Goal: Register for event/course

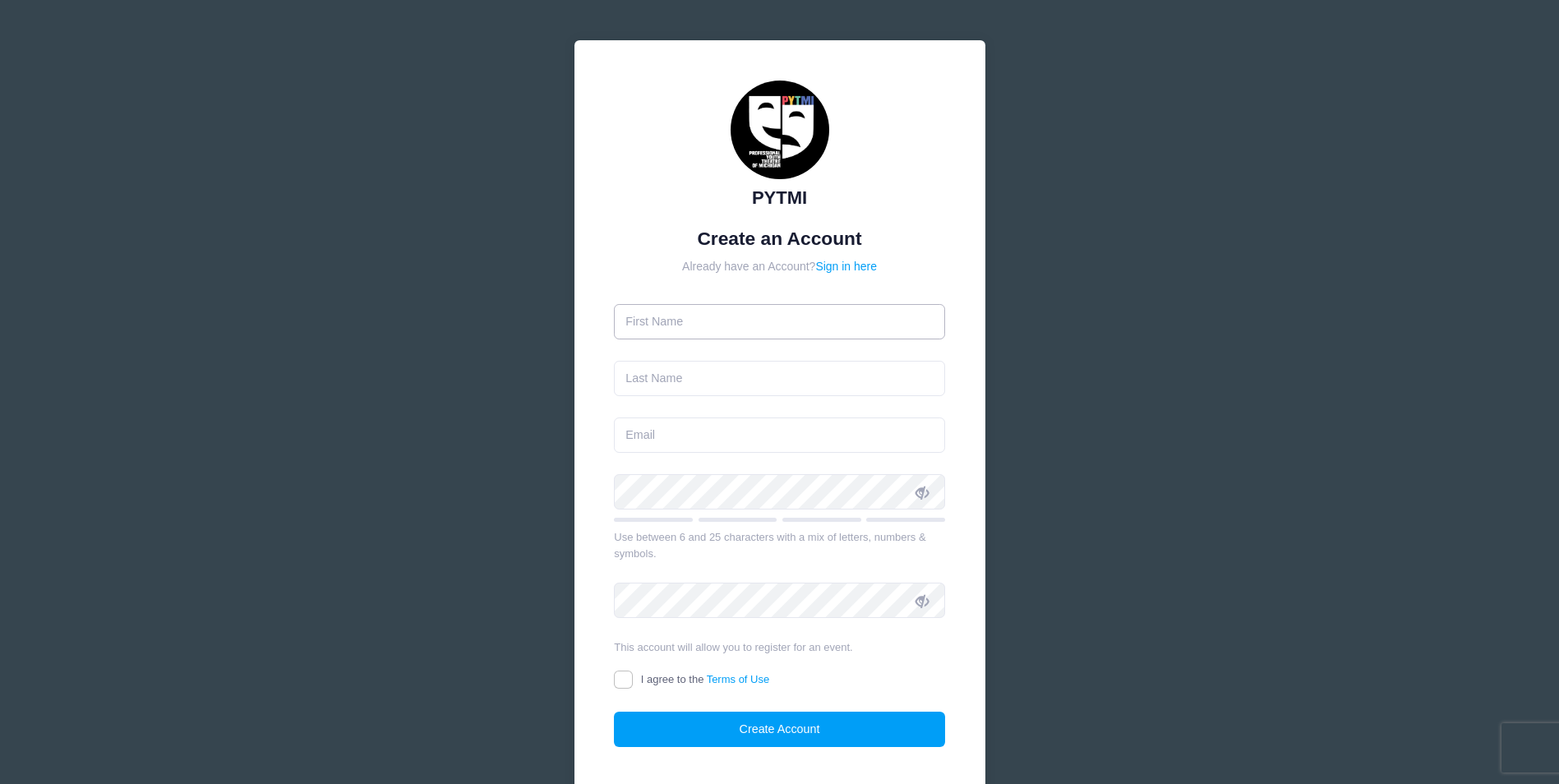
click at [663, 321] on input "text" at bounding box center [780, 321] width 331 height 35
click at [676, 322] on input "[PERSON_NAME]" at bounding box center [780, 321] width 331 height 35
type input "N"
type input "[PERSON_NAME]"
click at [676, 377] on input "text" at bounding box center [780, 378] width 331 height 35
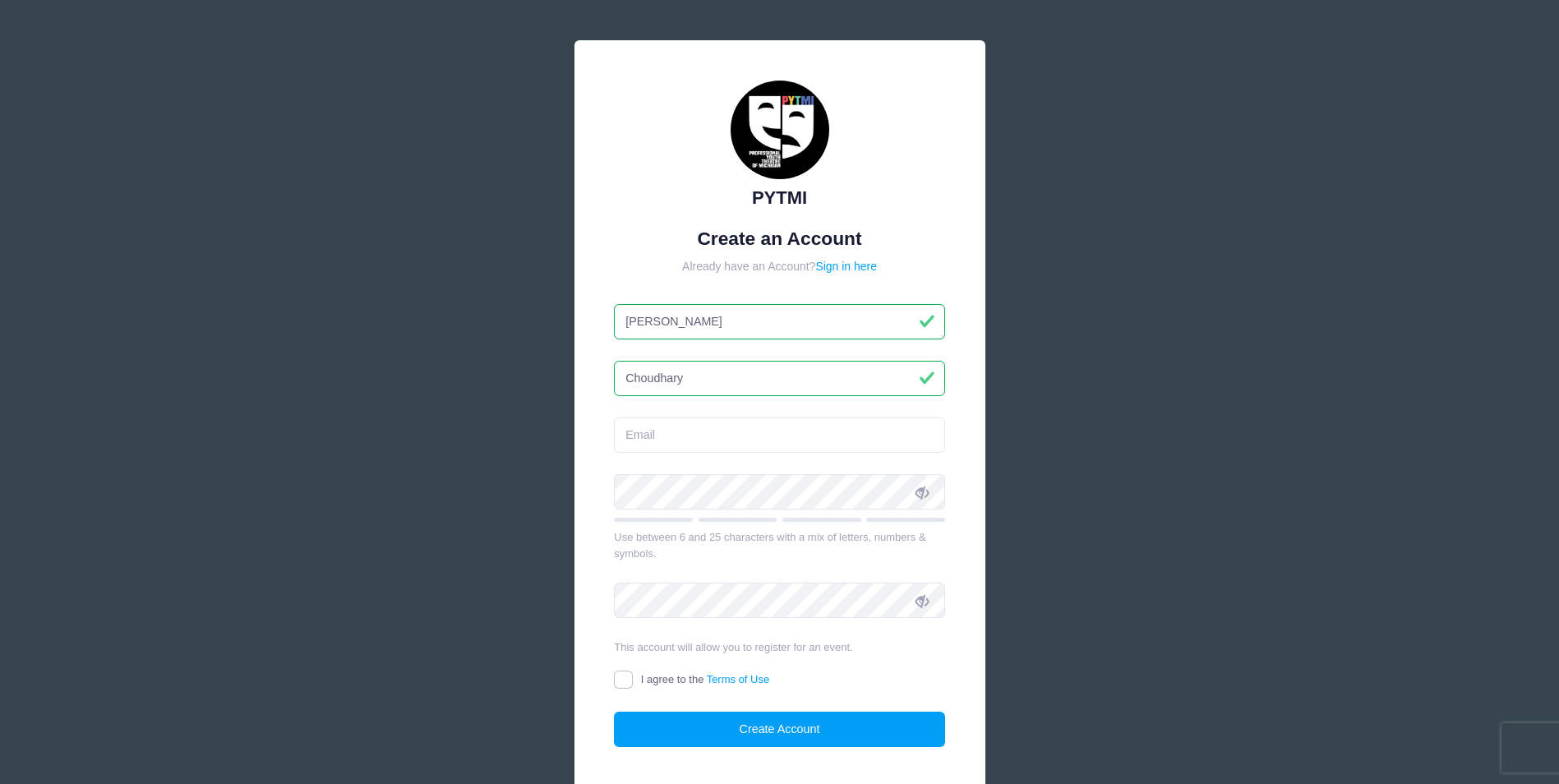
type input "Choudhary"
click at [640, 437] on input "email" at bounding box center [780, 435] width 331 height 35
type input "Neerumukund@gmail.com"
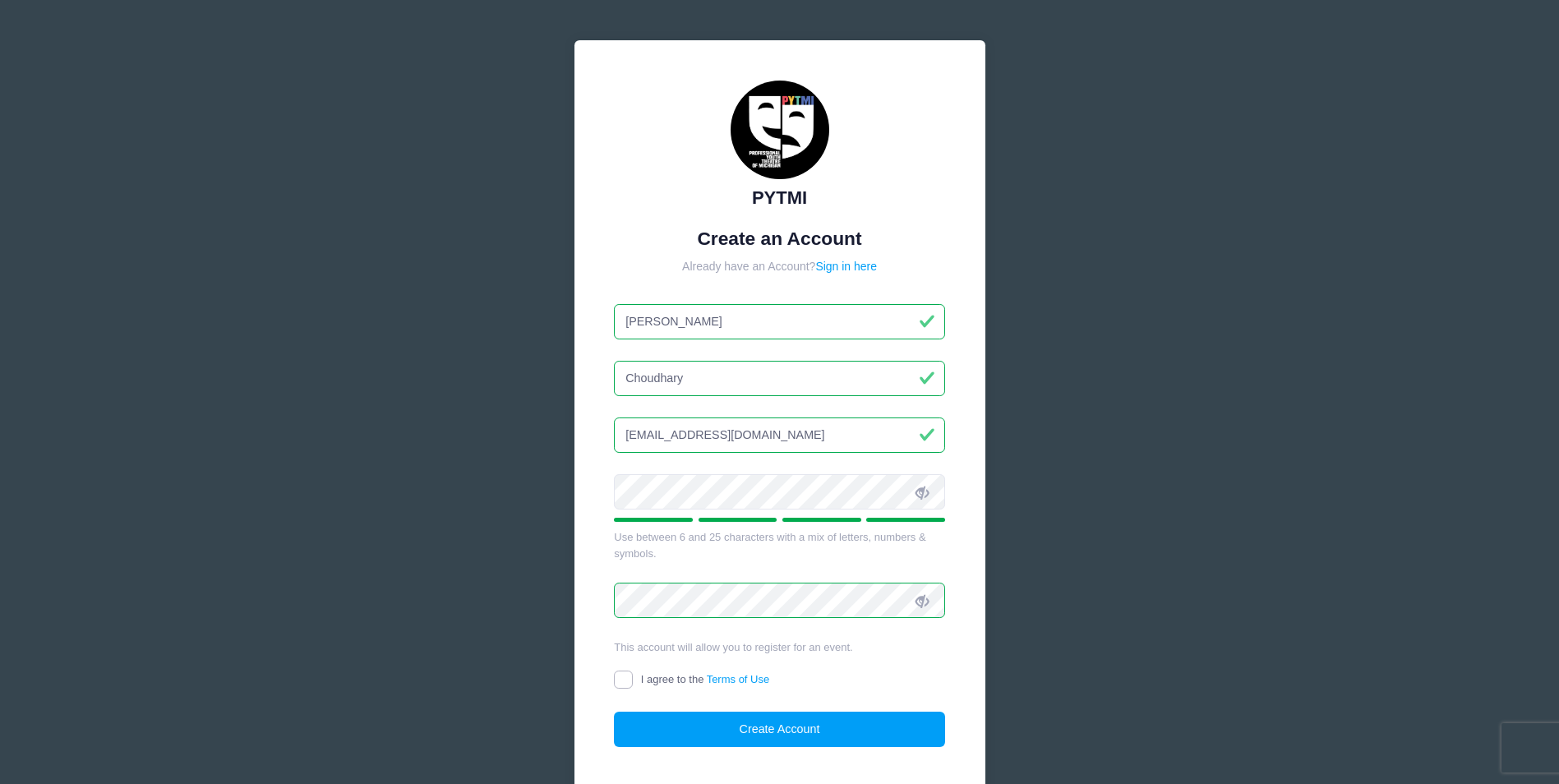
click at [619, 679] on input "I agree to the Terms of Use" at bounding box center [624, 680] width 19 height 19
checkbox input "true"
click at [813, 733] on button "Create Account" at bounding box center [780, 729] width 331 height 35
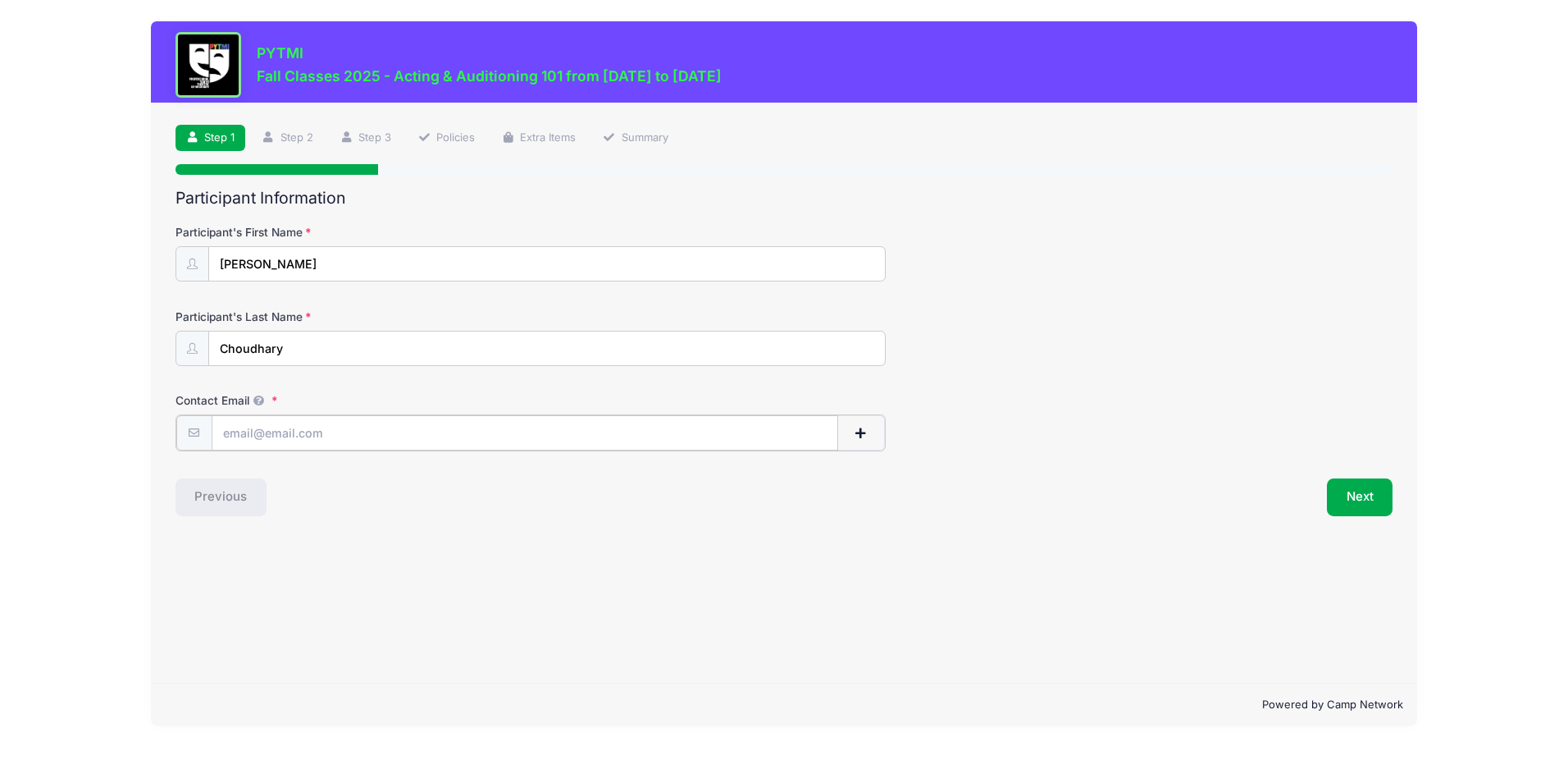
click at [256, 430] on input "Contact Email" at bounding box center [524, 432] width 626 height 35
type input "[EMAIL_ADDRESS][DOMAIN_NAME]"
click at [1354, 496] on button "Next" at bounding box center [1361, 496] width 66 height 38
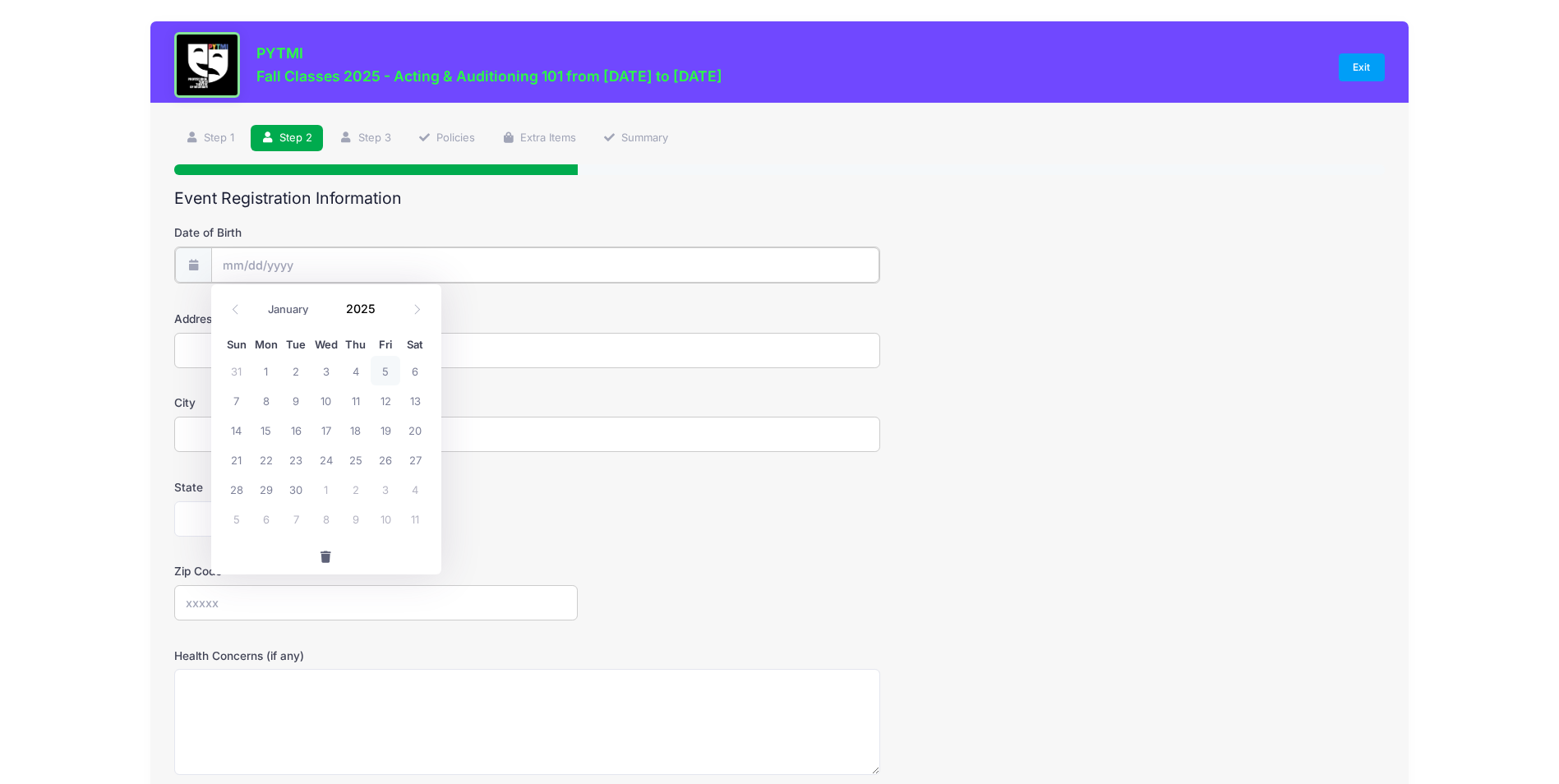
click at [266, 259] on input "Date of Birth" at bounding box center [545, 265] width 669 height 35
click at [419, 309] on icon at bounding box center [417, 308] width 6 height 9
select select "9"
click at [294, 401] on span "7" at bounding box center [295, 400] width 29 height 29
type input "[DATE]"
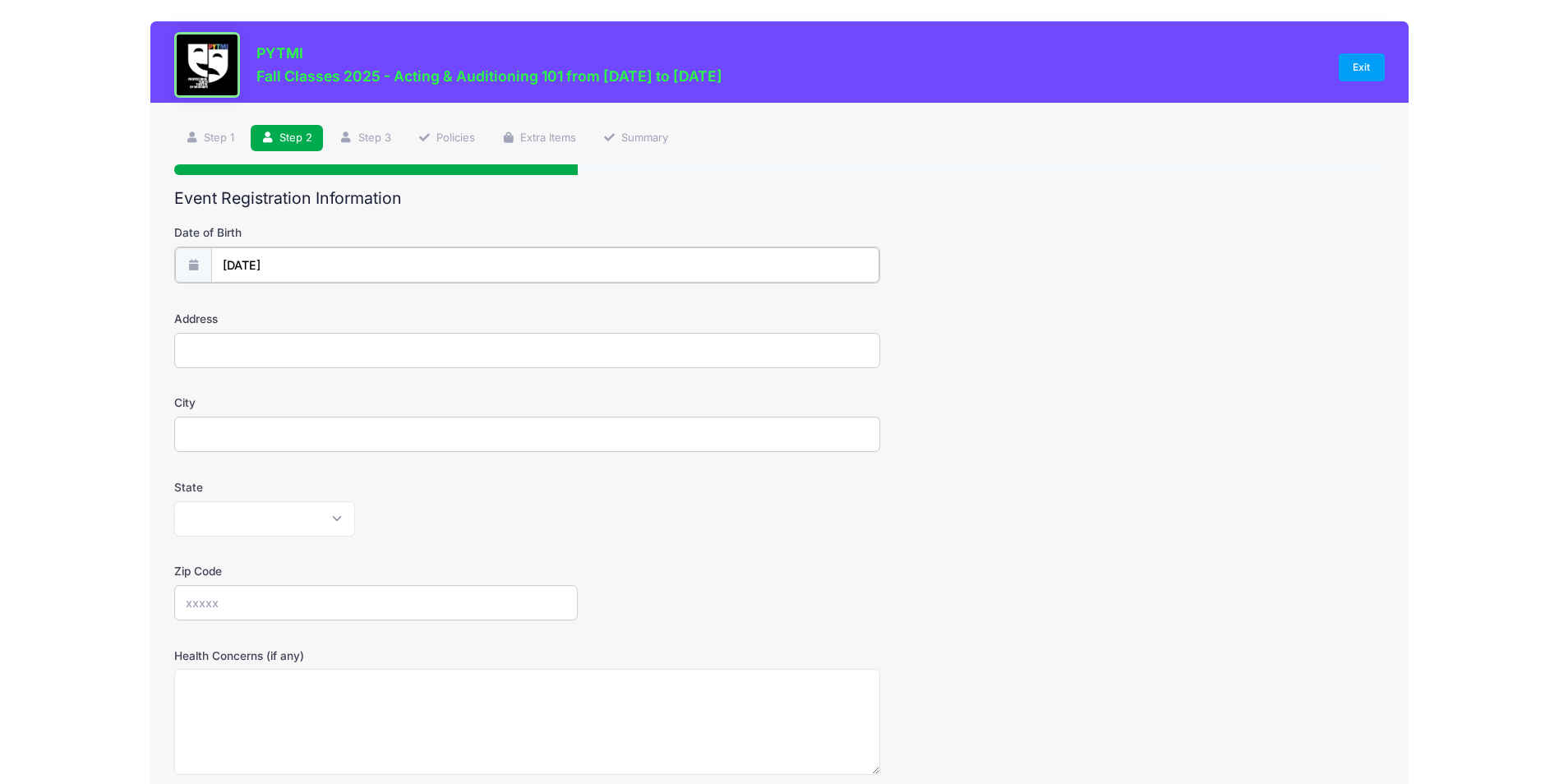
click at [295, 262] on input "[DATE]" at bounding box center [545, 265] width 669 height 35
click at [416, 311] on icon at bounding box center [417, 308] width 10 height 10
select select "11"
click at [416, 311] on icon at bounding box center [417, 308] width 10 height 10
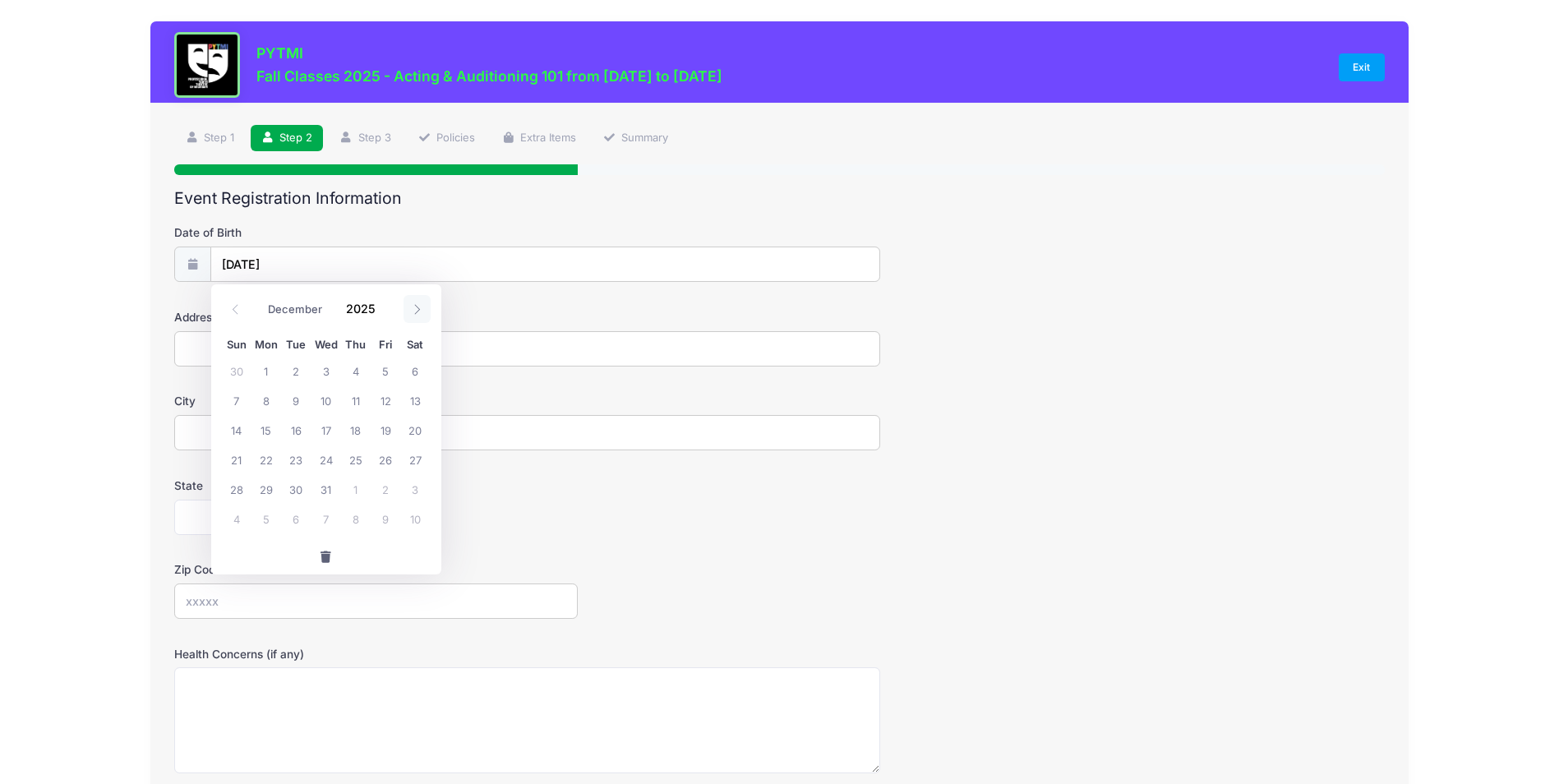
type input "2026"
select select "0"
click at [237, 308] on icon at bounding box center [235, 308] width 10 height 10
type input "2025"
click at [237, 308] on icon at bounding box center [235, 308] width 10 height 10
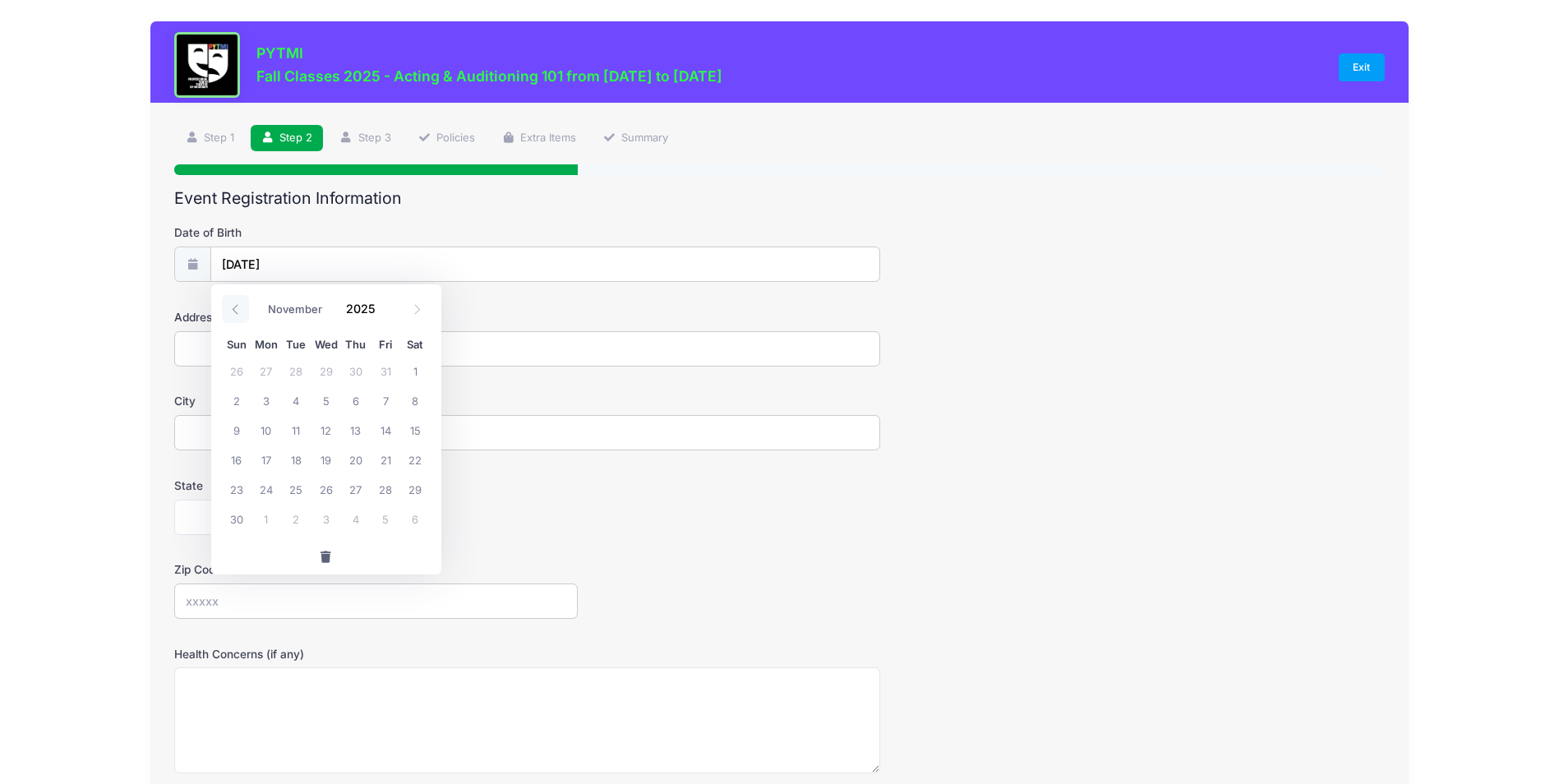
click at [237, 308] on icon at bounding box center [235, 308] width 10 height 10
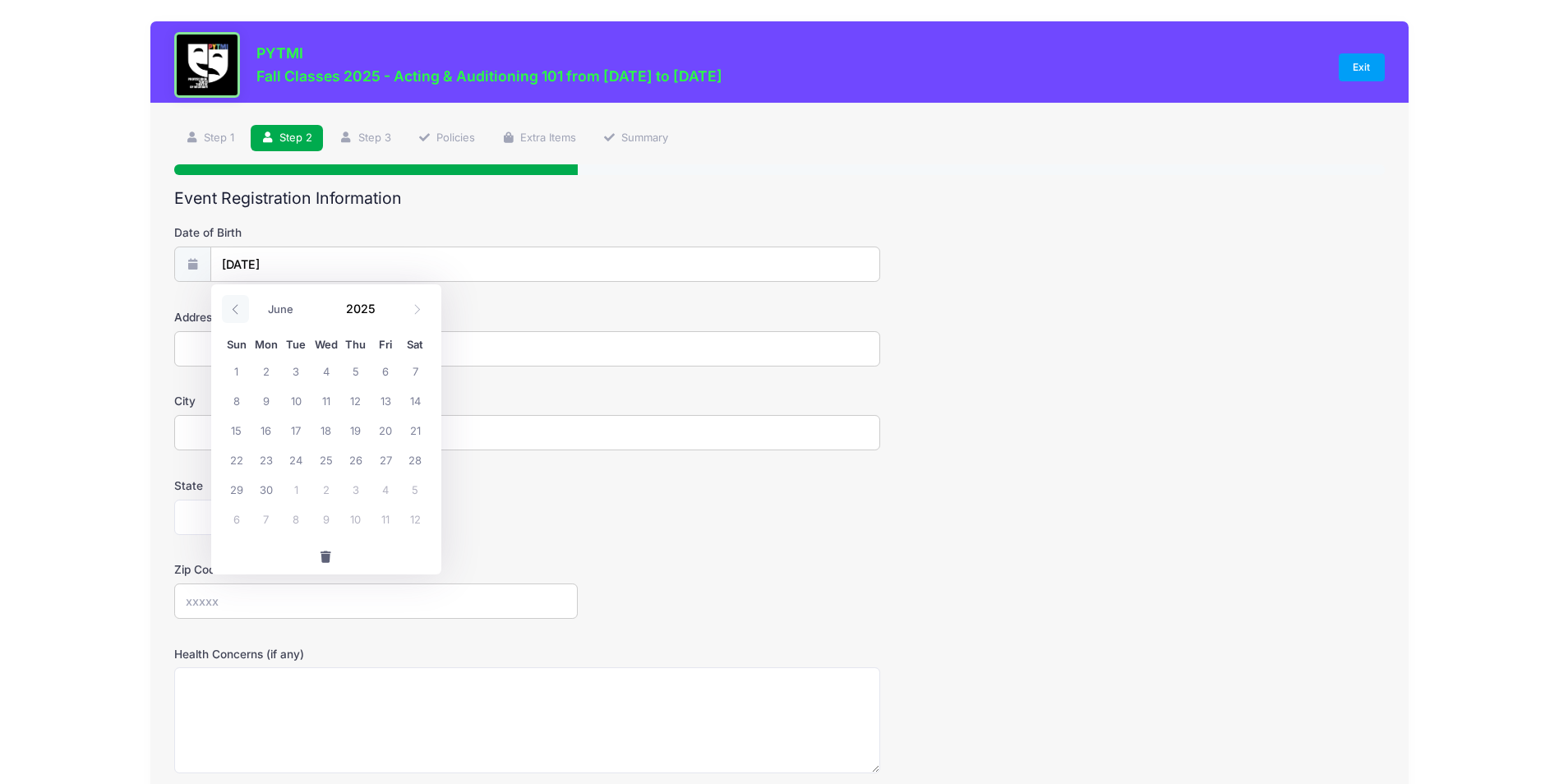
click at [236, 308] on icon at bounding box center [235, 308] width 10 height 10
click at [235, 308] on icon at bounding box center [235, 308] width 10 height 10
click at [234, 308] on icon at bounding box center [235, 308] width 10 height 10
click at [233, 307] on icon at bounding box center [235, 308] width 10 height 10
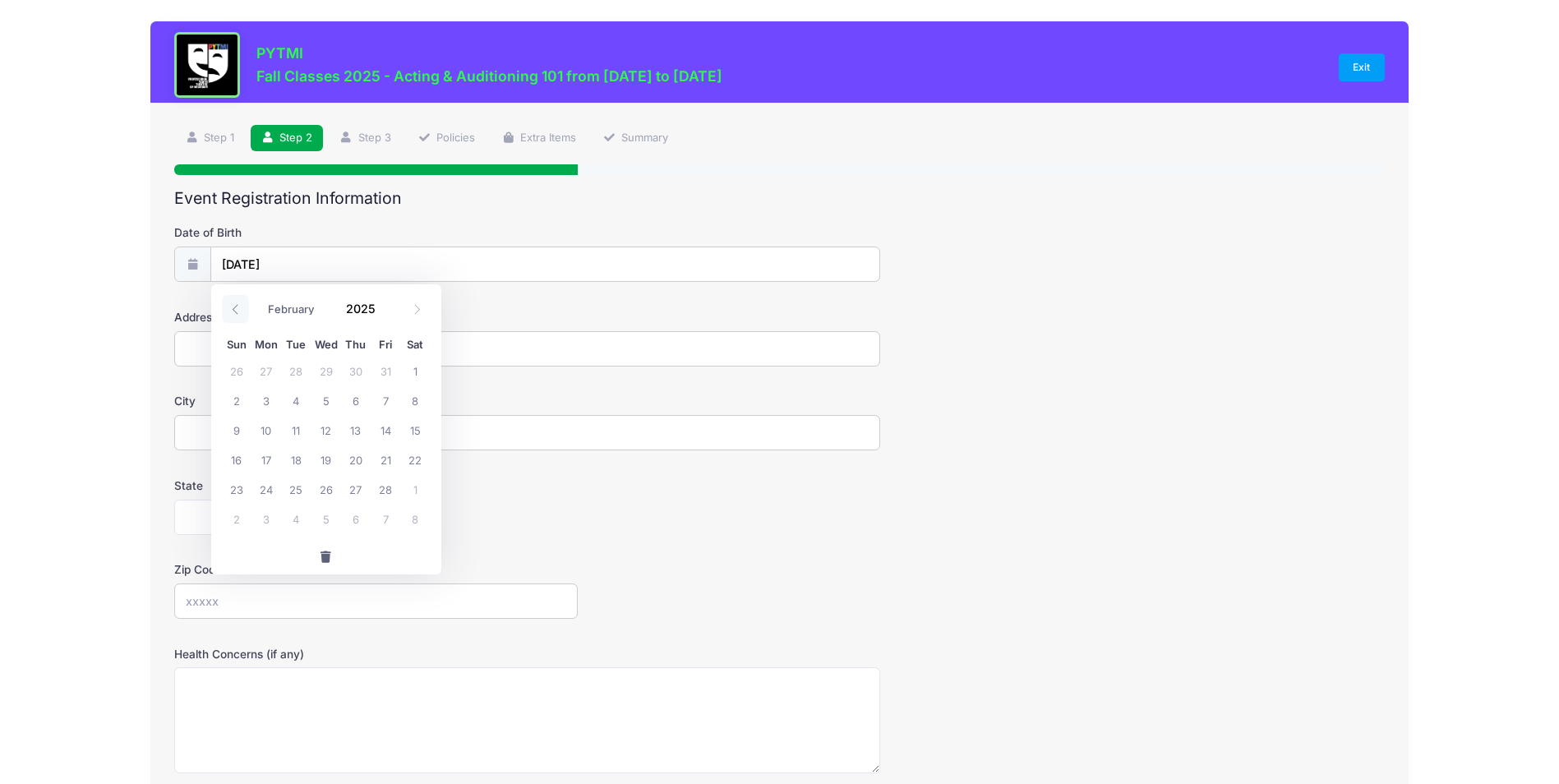
select select "0"
click at [231, 307] on icon at bounding box center [235, 308] width 10 height 10
type input "2024"
click at [231, 307] on icon at bounding box center [235, 308] width 10 height 10
select select "10"
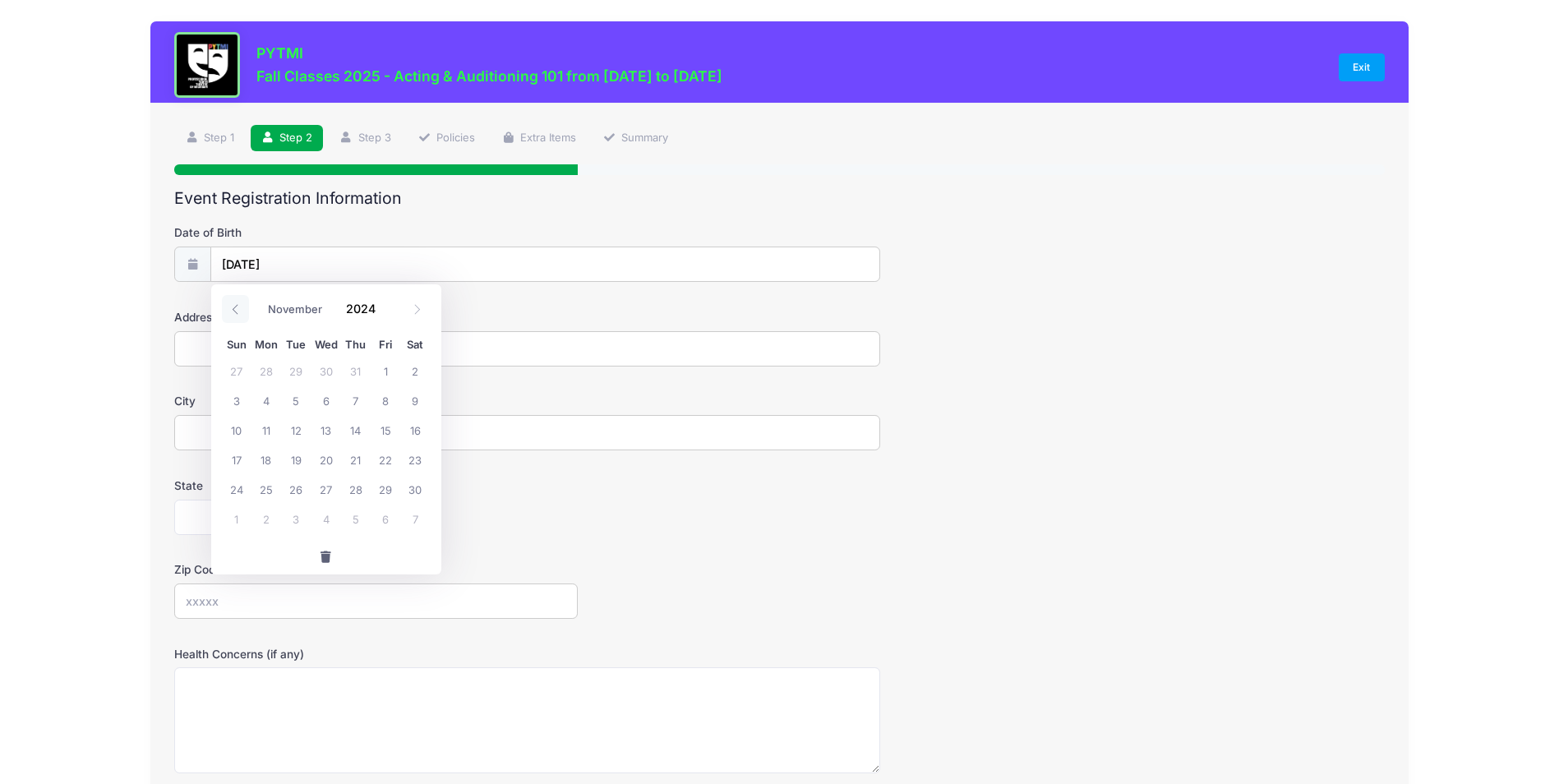
copy span "Sun"
drag, startPoint x: 304, startPoint y: 265, endPoint x: 291, endPoint y: 266, distance: 13.0
click at [293, 266] on input "[DATE]" at bounding box center [545, 265] width 669 height 35
click at [256, 265] on input "[DATE]" at bounding box center [545, 265] width 669 height 35
type input "2025"
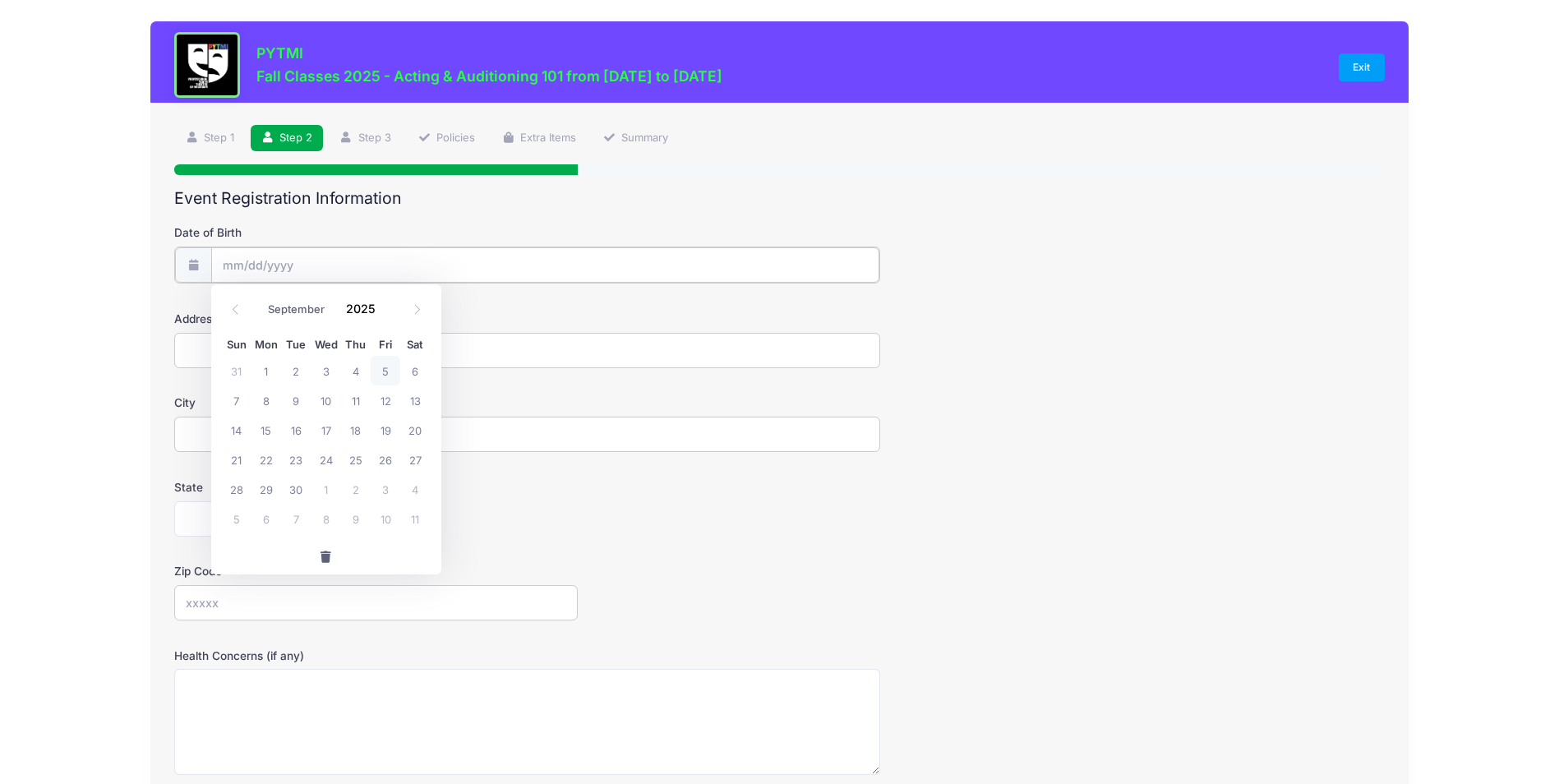
click at [275, 271] on input "Date of Birth" at bounding box center [545, 265] width 669 height 35
click at [235, 309] on icon at bounding box center [235, 308] width 10 height 10
select select "6"
click at [384, 315] on span at bounding box center [386, 314] width 11 height 12
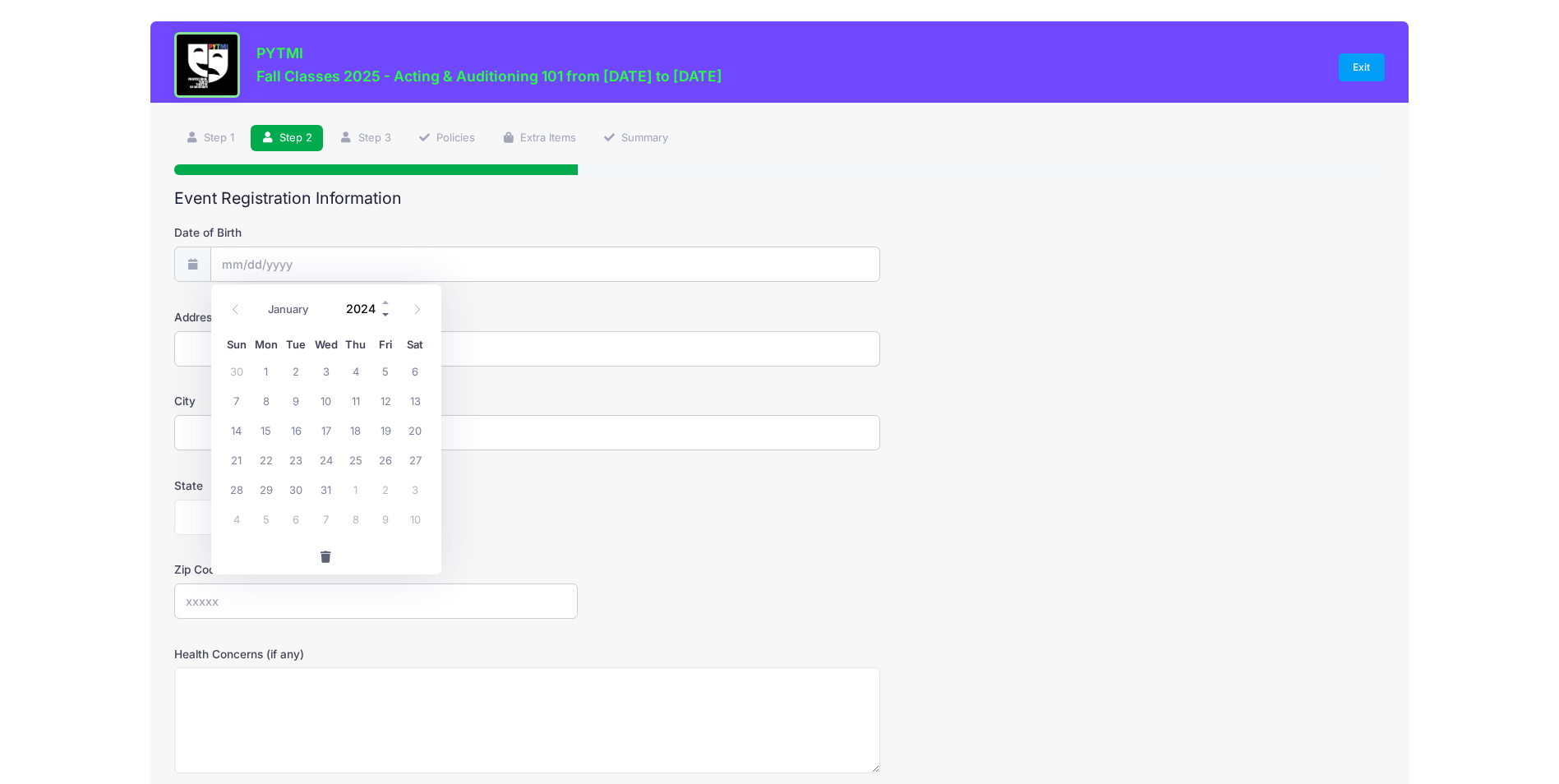
click at [385, 313] on span at bounding box center [386, 314] width 11 height 12
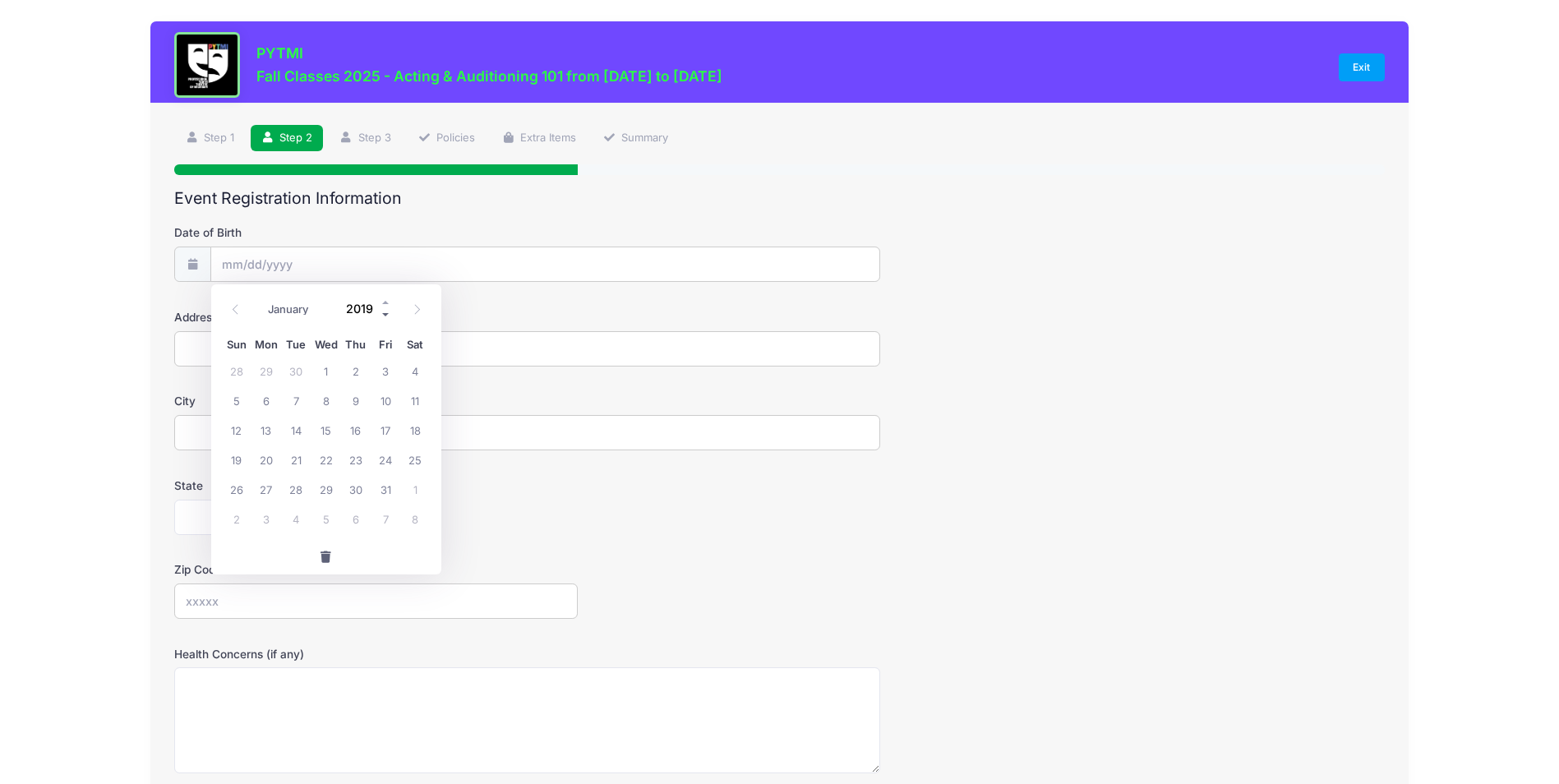
click at [385, 313] on span at bounding box center [386, 314] width 11 height 12
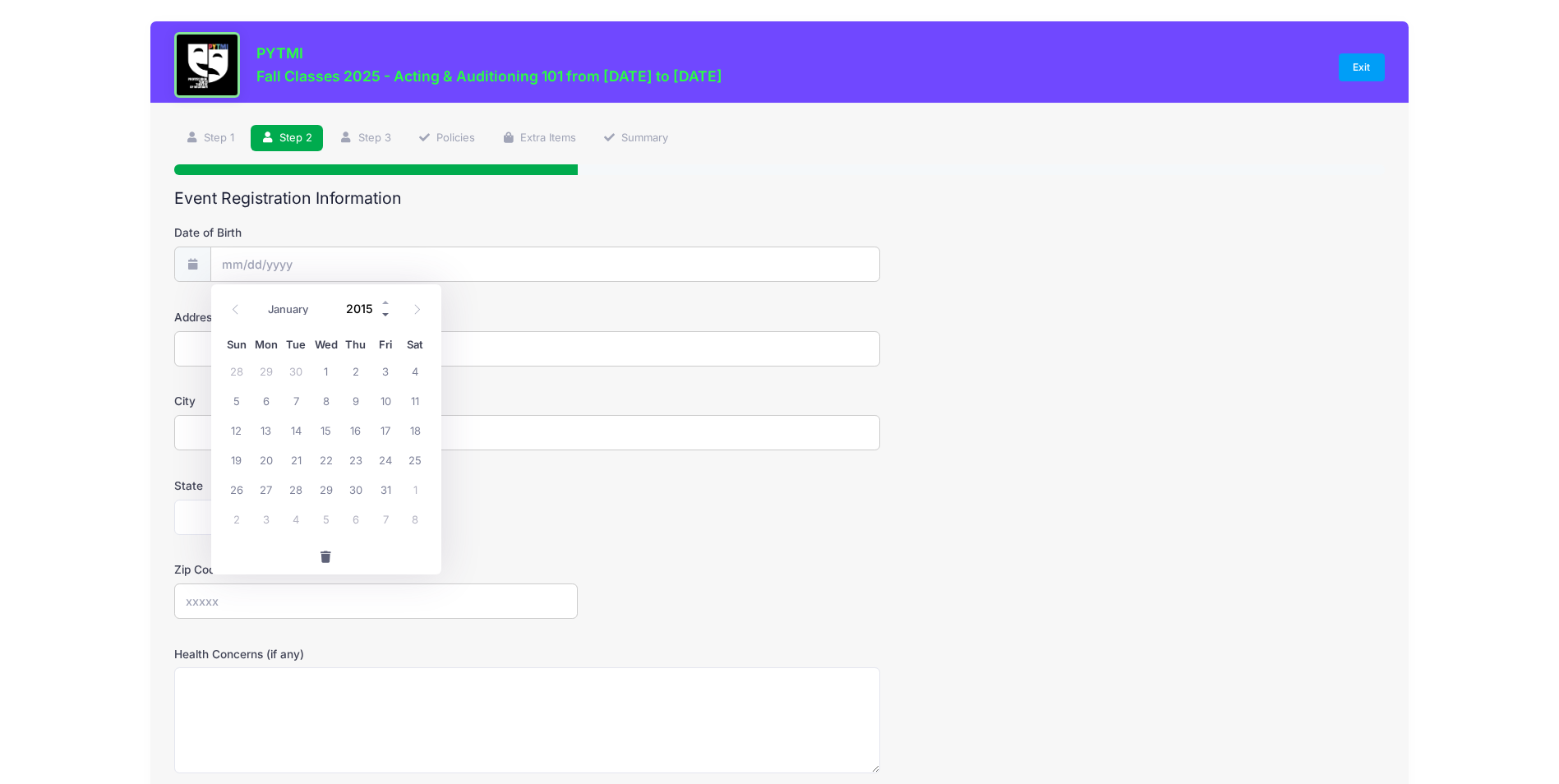
type input "2014"
click at [322, 308] on select "January February March April May June July August September October November De…" at bounding box center [296, 308] width 73 height 22
select select "9"
click at [260, 298] on select "January February March April May June July August September October November De…" at bounding box center [296, 308] width 73 height 22
click at [297, 396] on span "7" at bounding box center [295, 400] width 29 height 29
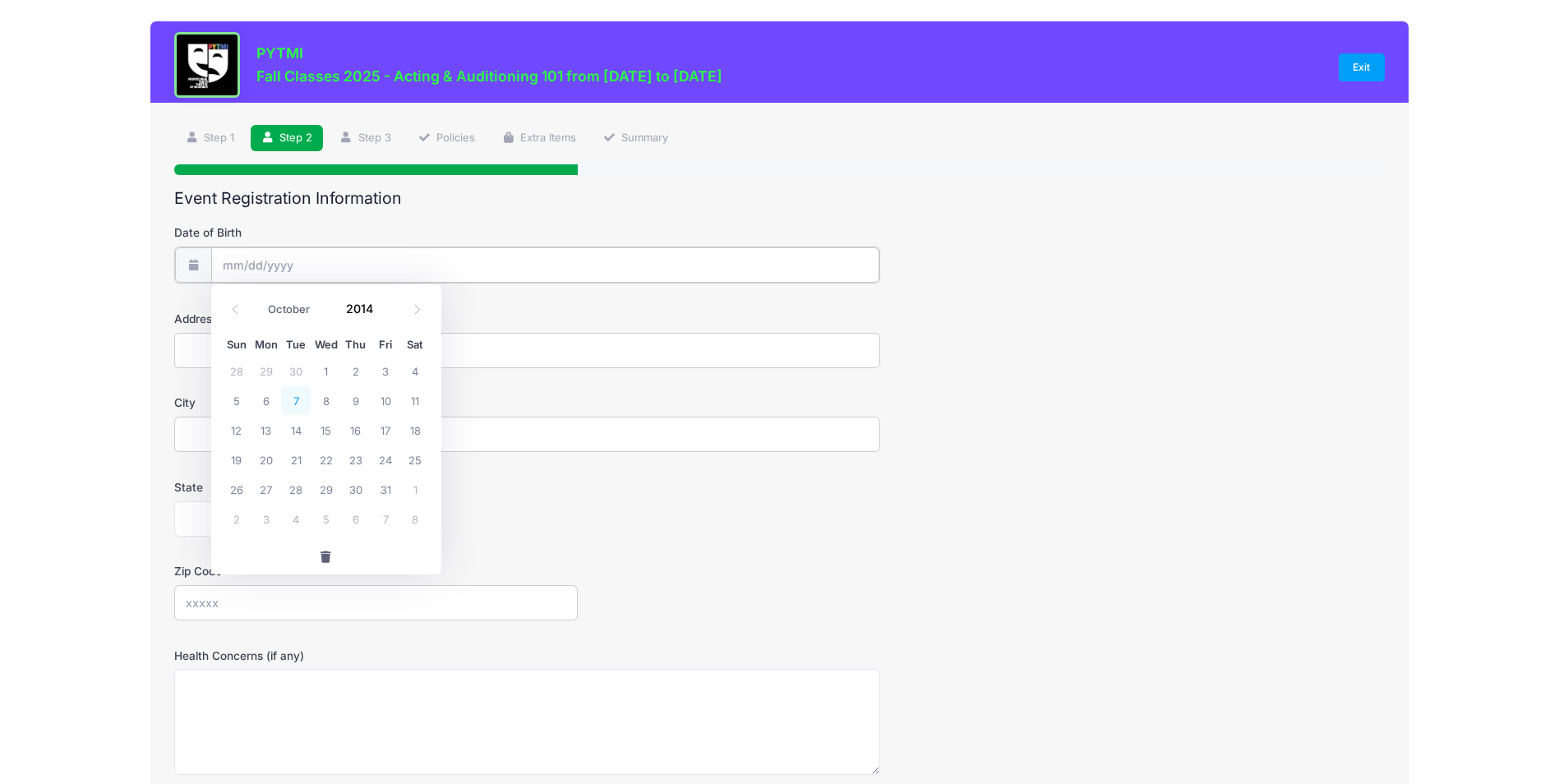
type input "[DATE]"
click at [217, 348] on input "Address" at bounding box center [528, 348] width 706 height 35
click at [215, 347] on input "[STREET_ADDRESS]" at bounding box center [528, 348] width 706 height 35
type input "[STREET_ADDRESS]"
click at [240, 431] on input "City" at bounding box center [528, 432] width 706 height 35
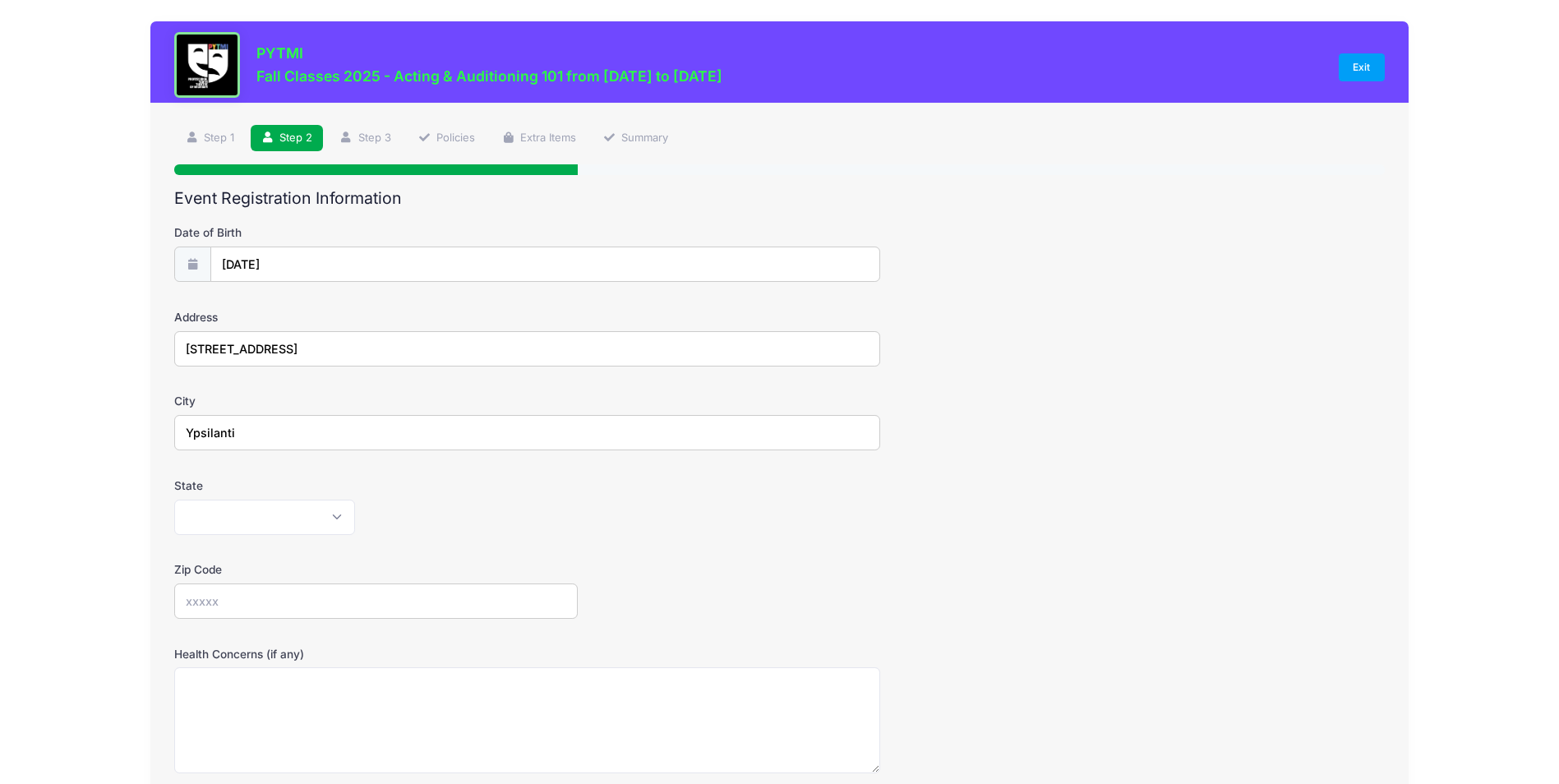
type input "Ypsilanti"
click at [258, 513] on select "[US_STATE] [US_STATE] [US_STATE] [US_STATE] [US_STATE] Armed Forces Africa Arme…" at bounding box center [265, 516] width 180 height 35
select select "MI"
click at [175, 499] on select "[US_STATE] [US_STATE] [US_STATE] [US_STATE] [US_STATE] Armed Forces Africa Arme…" at bounding box center [265, 516] width 180 height 35
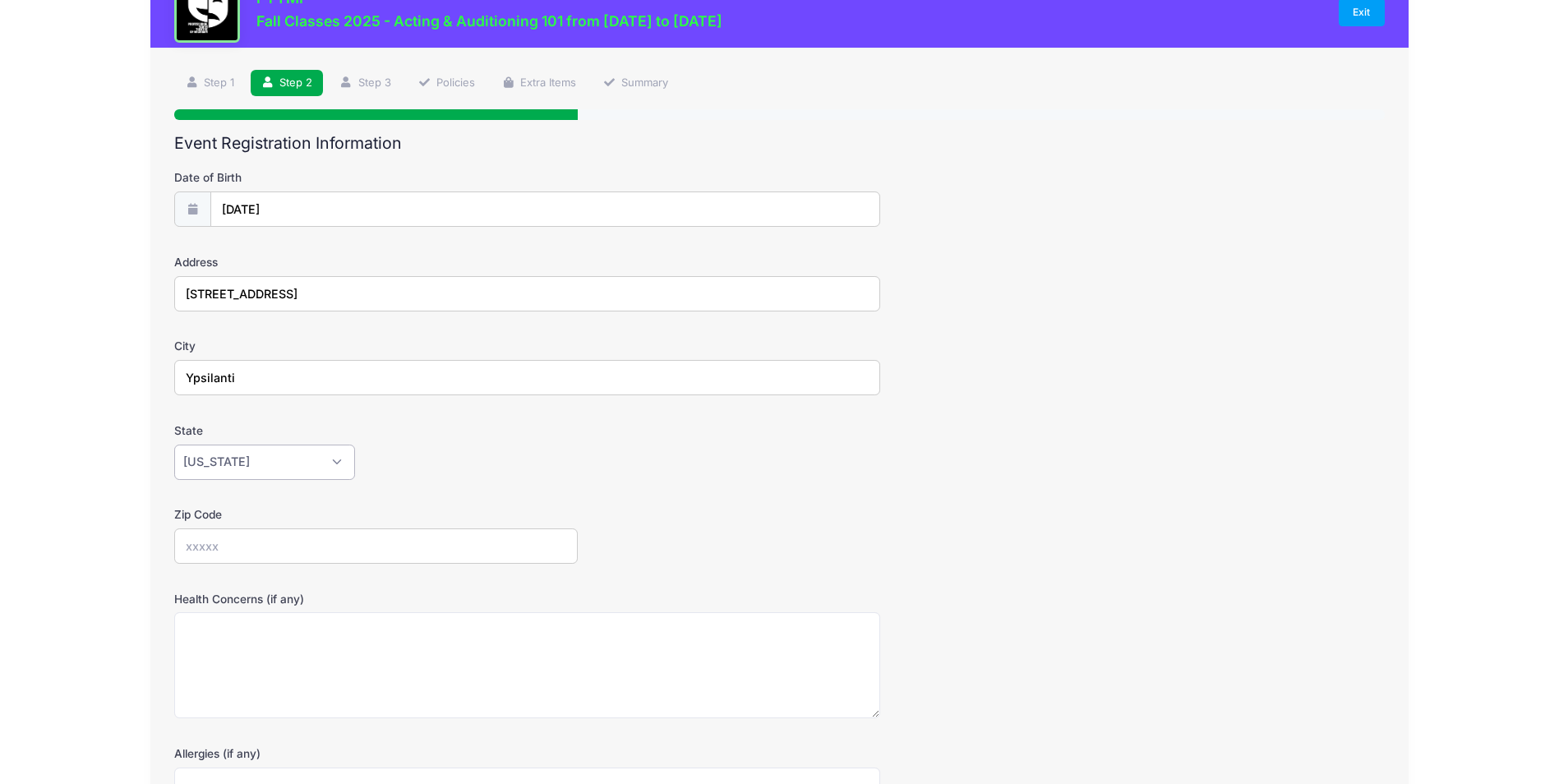
scroll to position [83, 0]
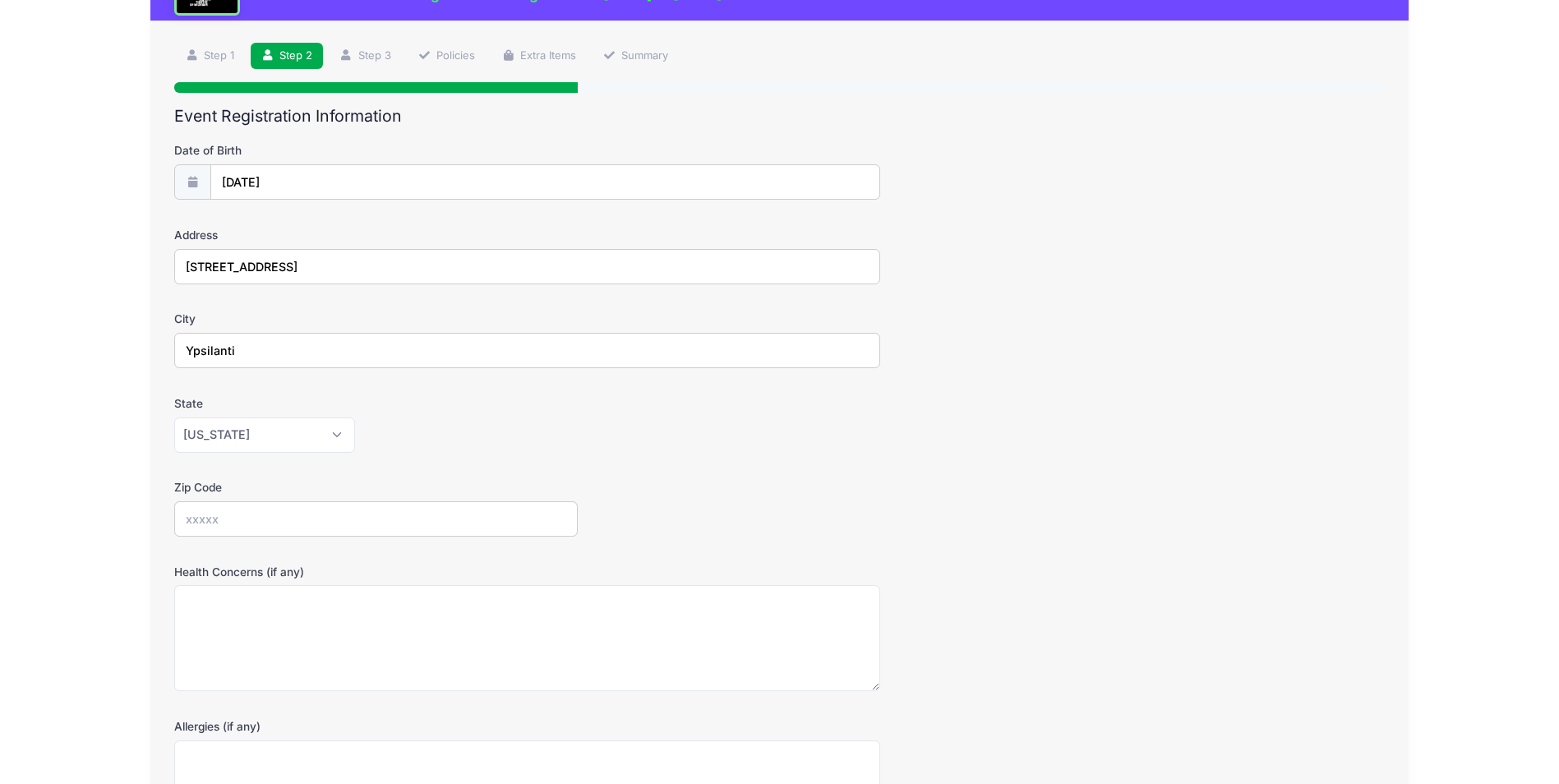
click at [219, 512] on input "Zip Code" at bounding box center [376, 518] width 404 height 35
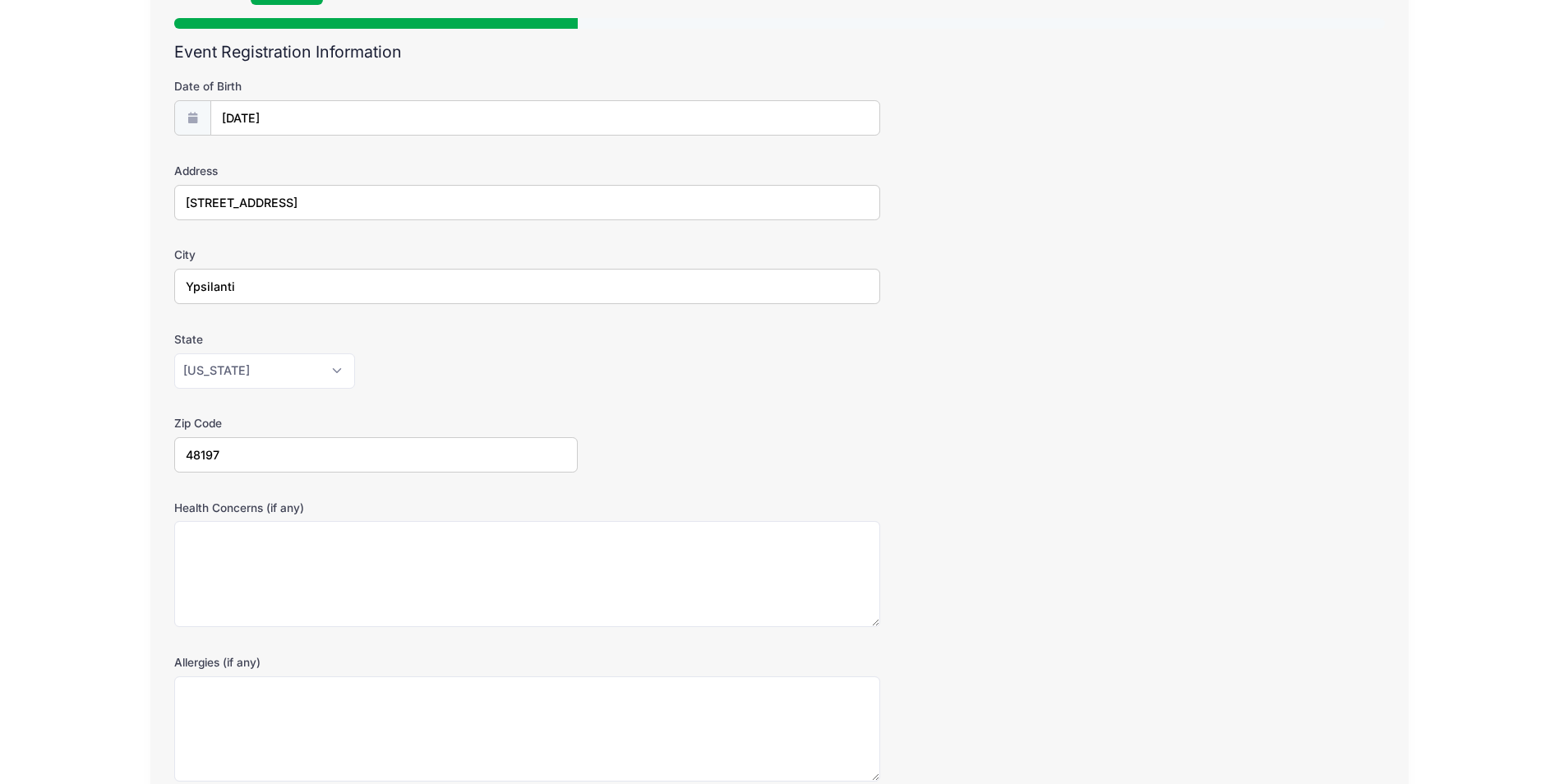
scroll to position [247, 0]
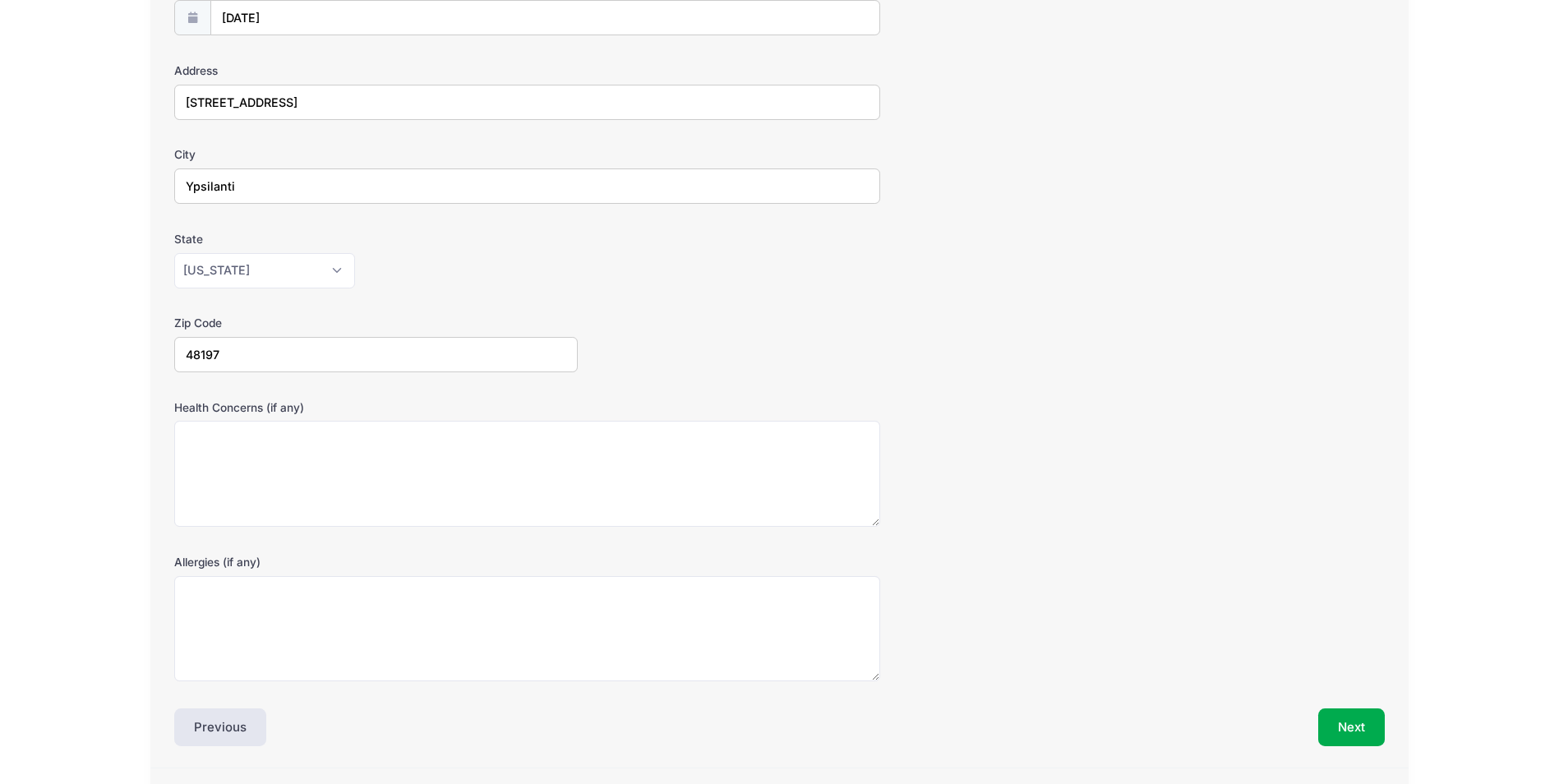
type input "48197"
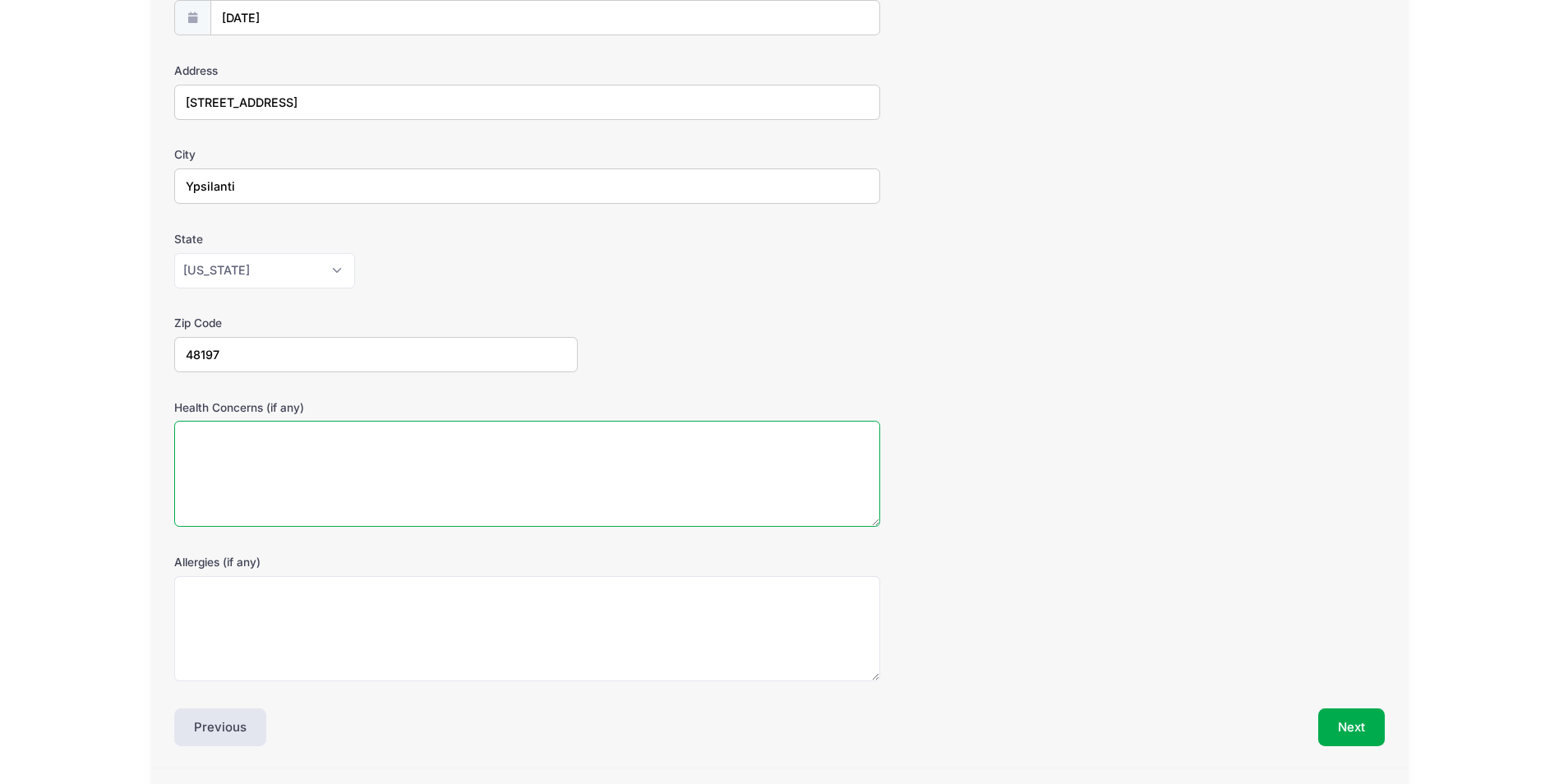
click at [210, 453] on textarea "Health Concerns (if any)" at bounding box center [528, 474] width 706 height 106
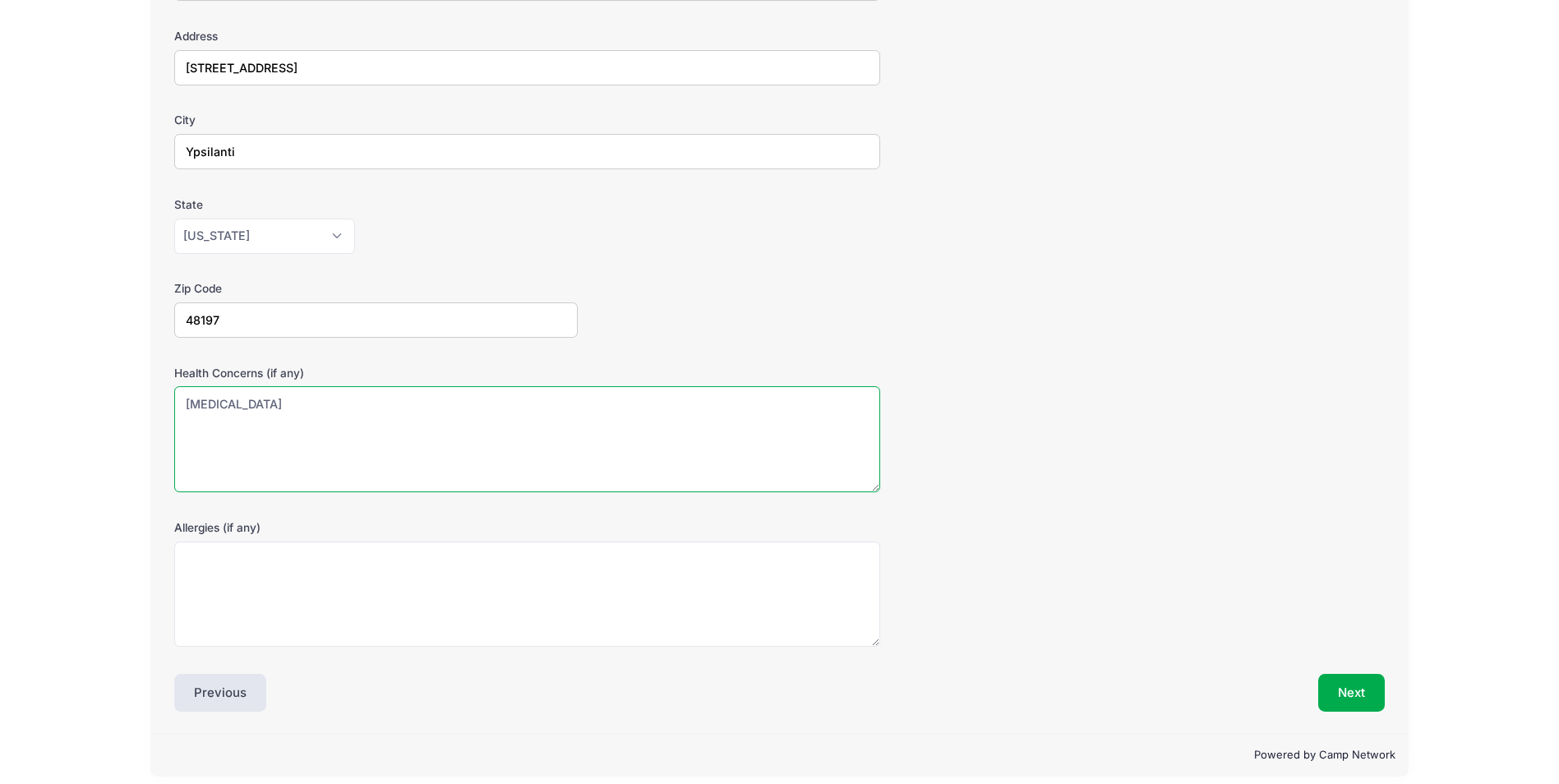
scroll to position [295, 0]
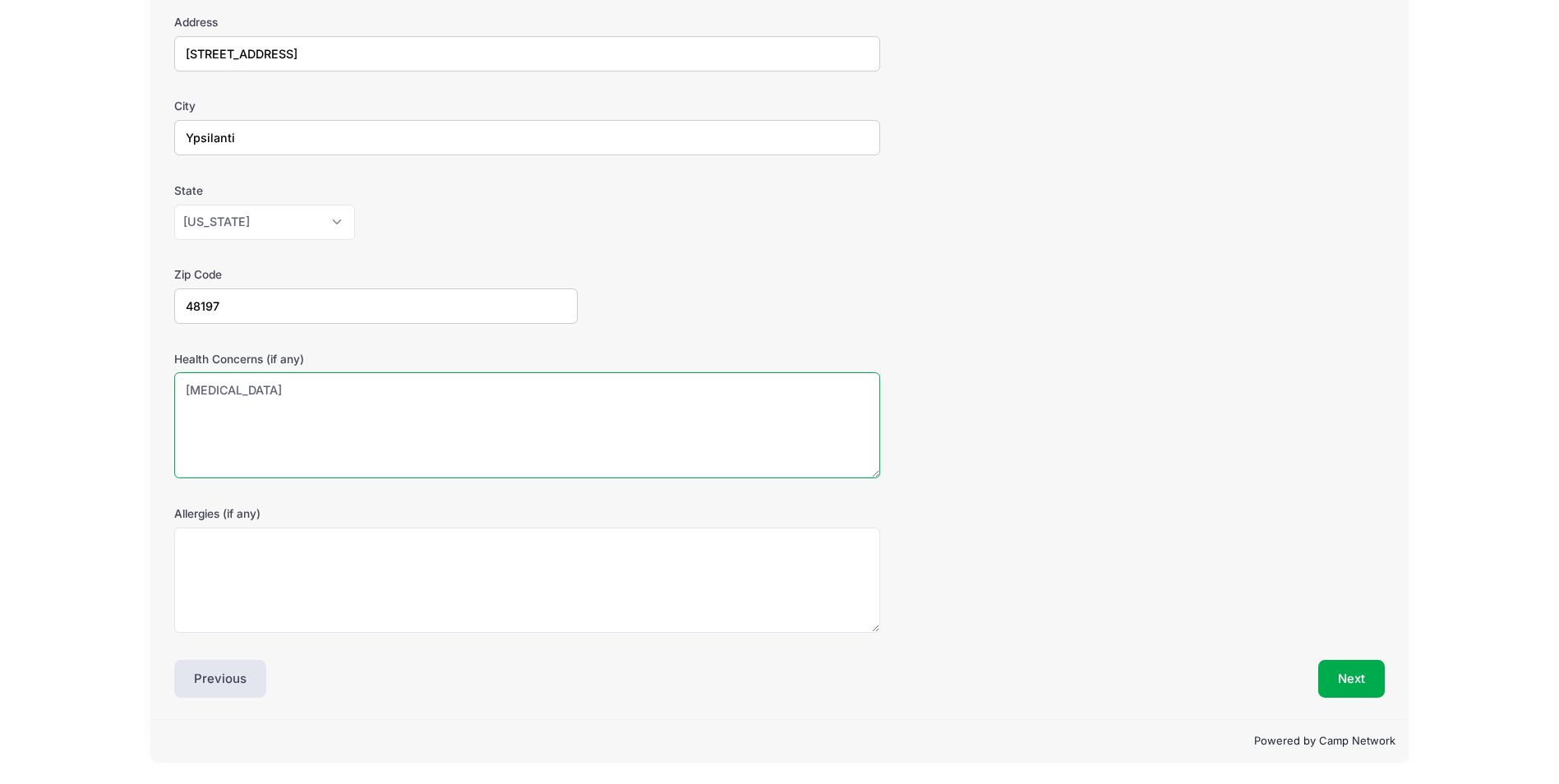
type textarea "[MEDICAL_DATA]"
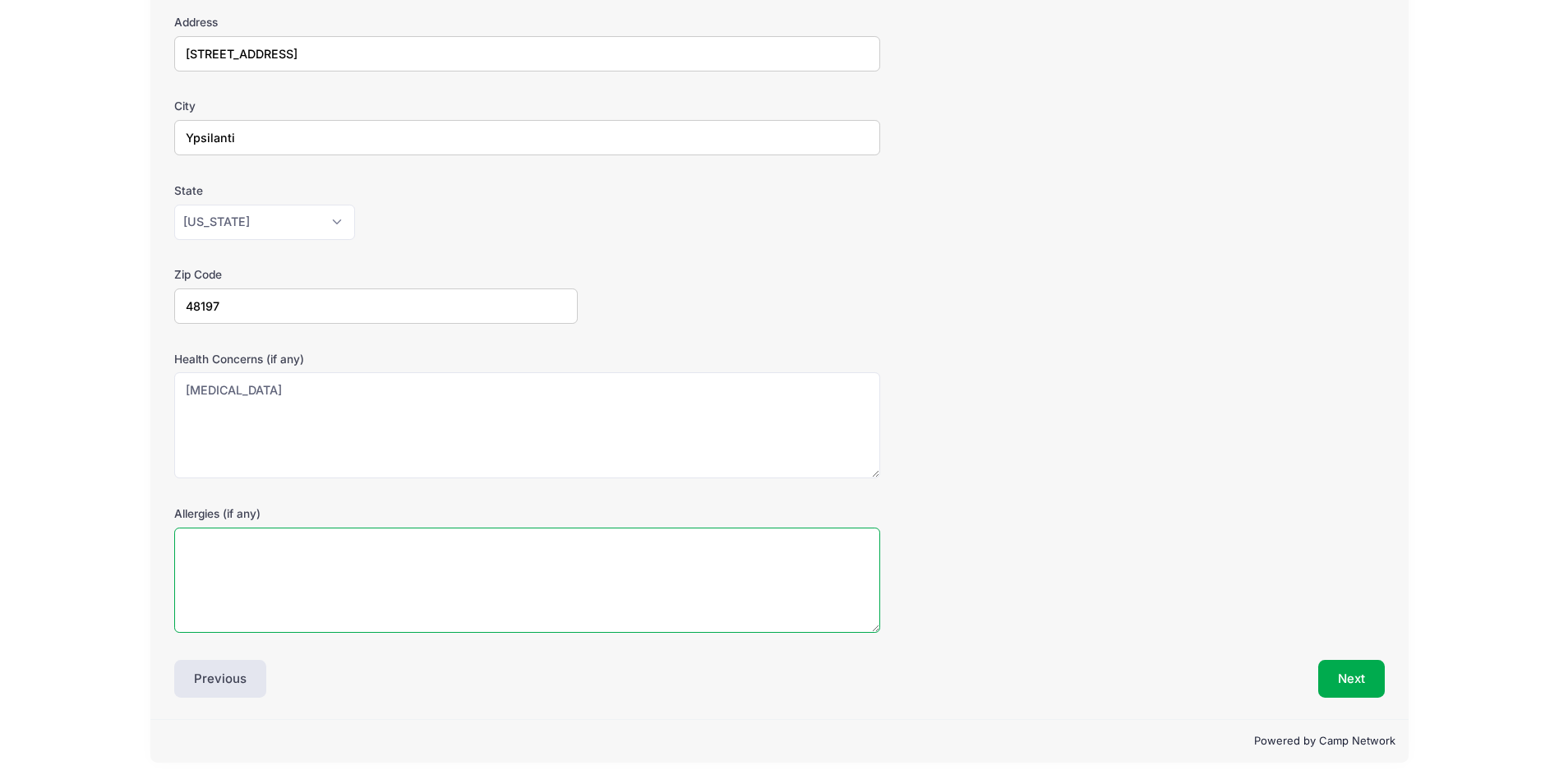
click at [229, 560] on textarea "Allergies (if any)" at bounding box center [528, 581] width 706 height 106
type textarea "none"
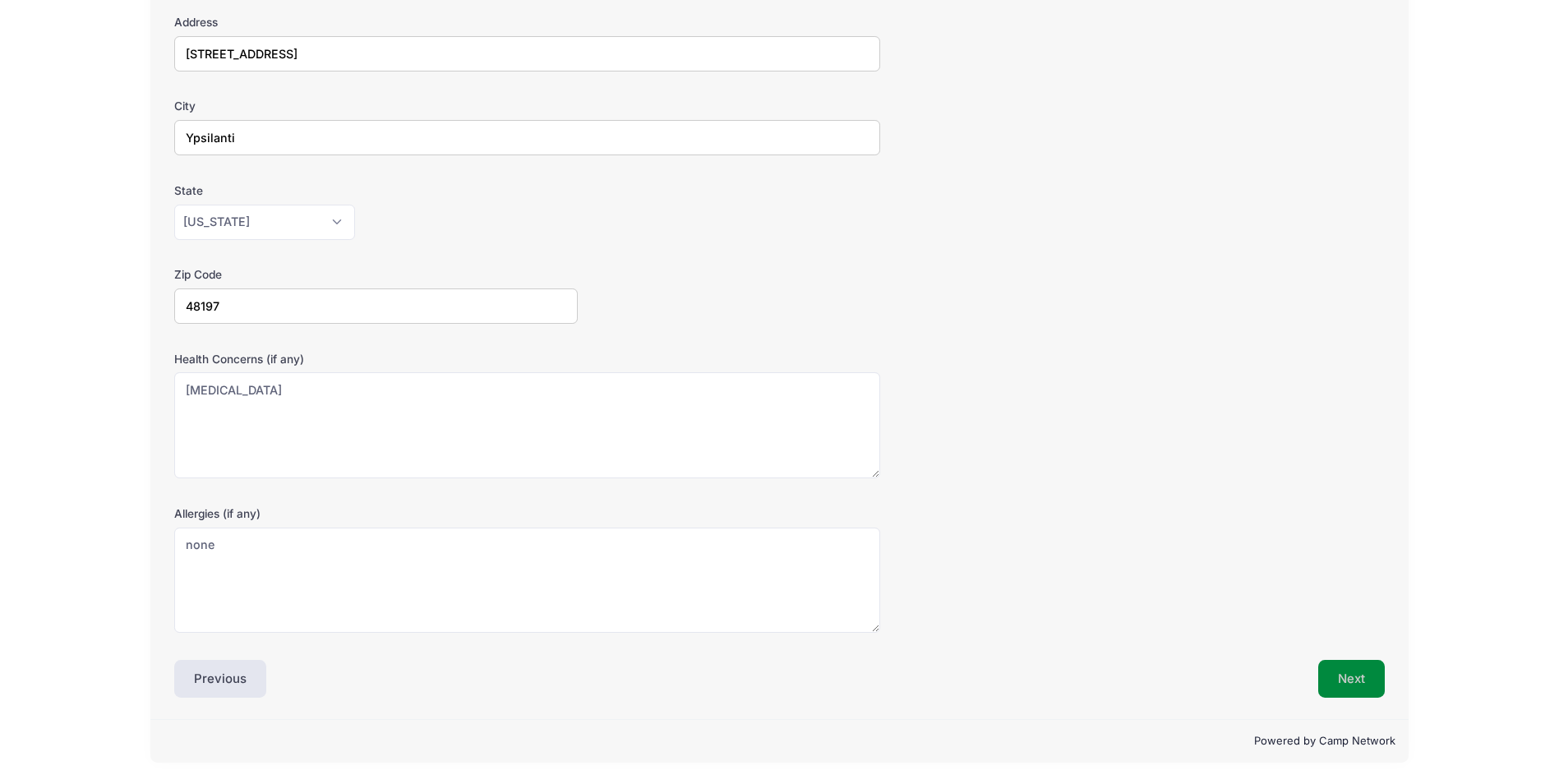
click at [1347, 681] on button "Next" at bounding box center [1352, 679] width 66 height 38
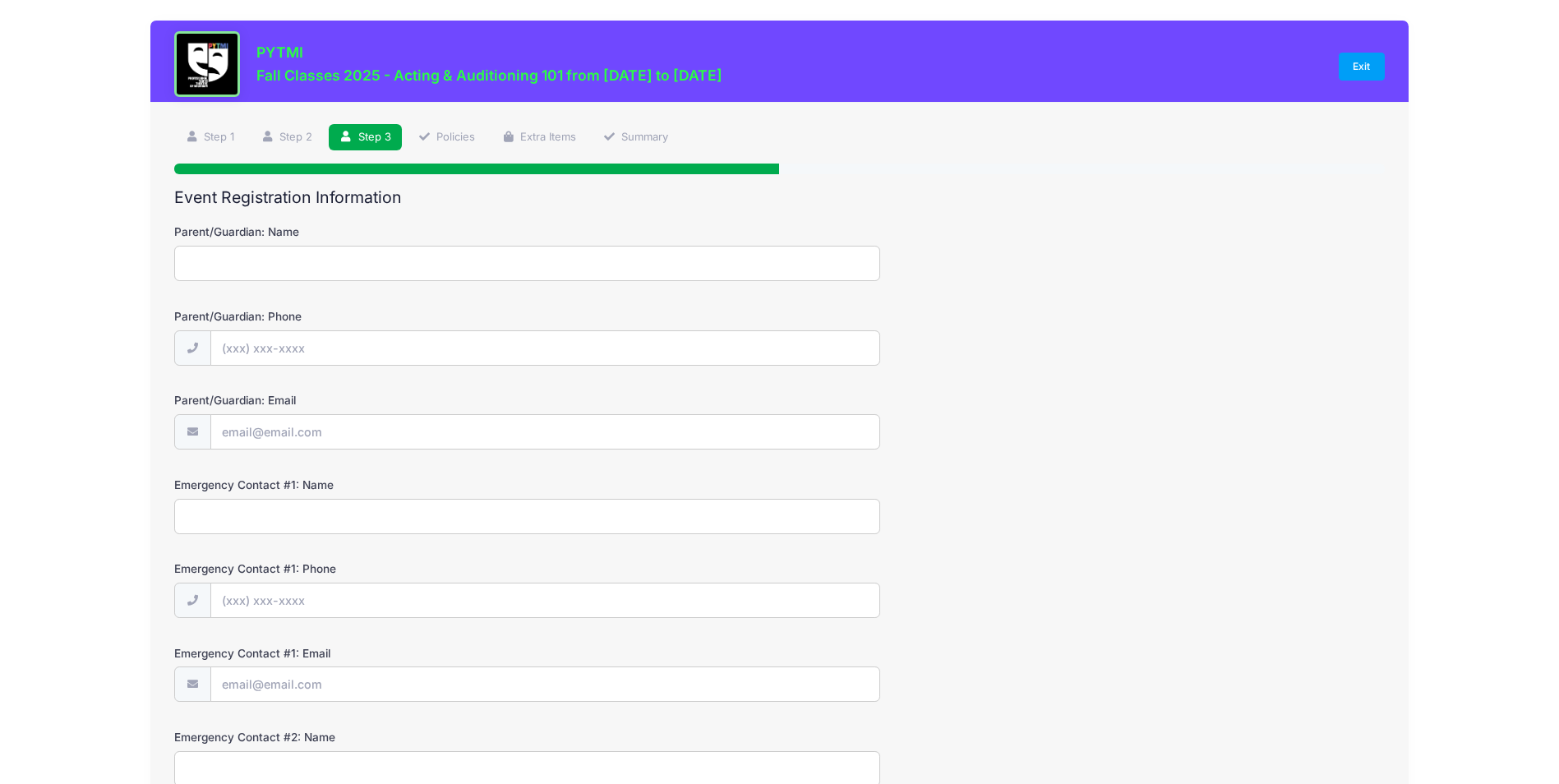
scroll to position [0, 0]
click at [254, 267] on input "Parent/Guardian: Name" at bounding box center [528, 264] width 706 height 35
type input "[PERSON_NAME]"
click at [268, 346] on input "Parent/Guardian: Phone" at bounding box center [545, 349] width 669 height 35
type input "[PHONE_NUMBER]"
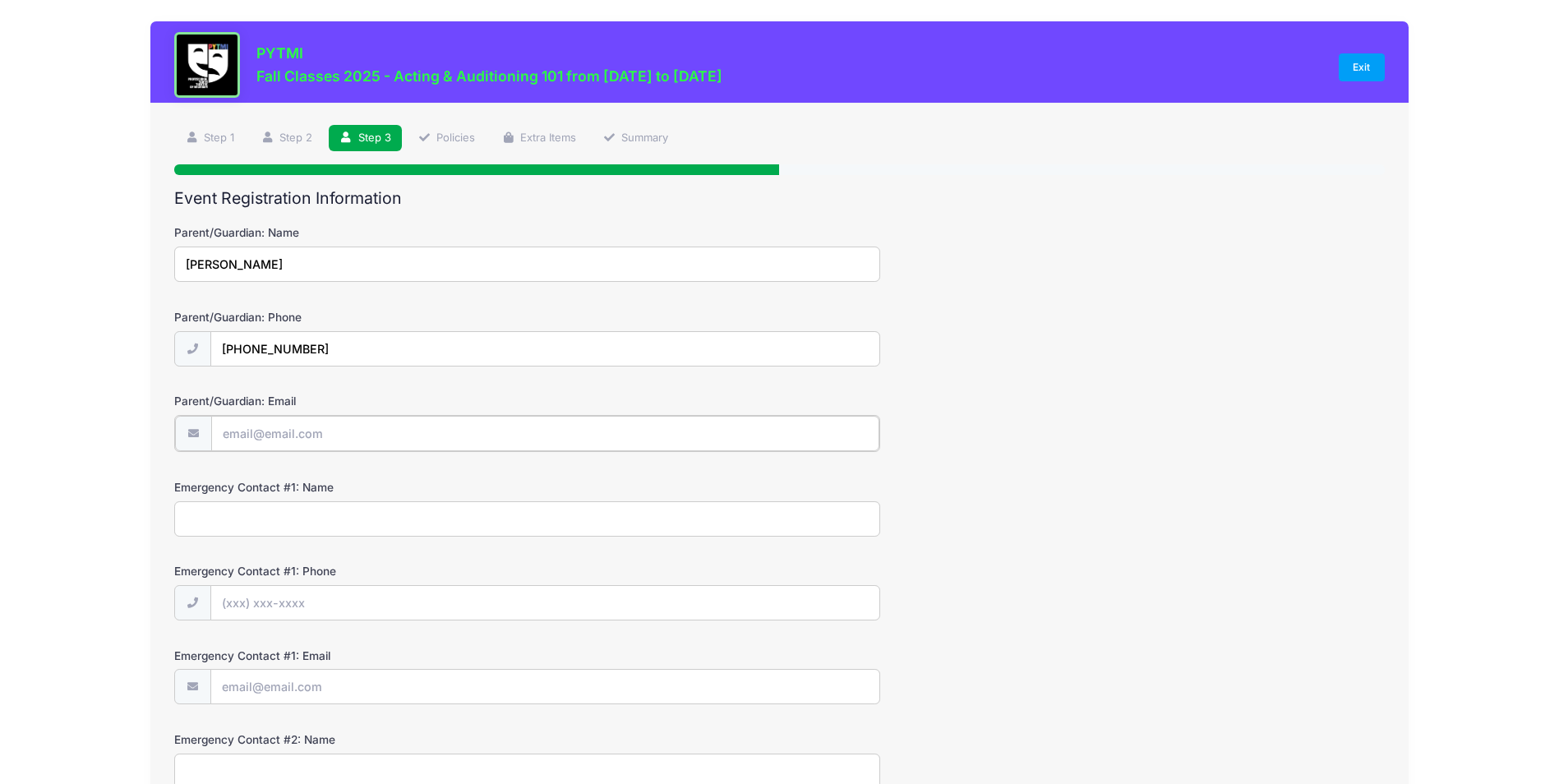
click at [261, 433] on input "Parent/Guardian: Email" at bounding box center [545, 433] width 669 height 35
type input "[EMAIL_ADDRESS][DOMAIN_NAME]"
click at [245, 517] on input "Emergency Contact #1: Name" at bounding box center [528, 516] width 706 height 35
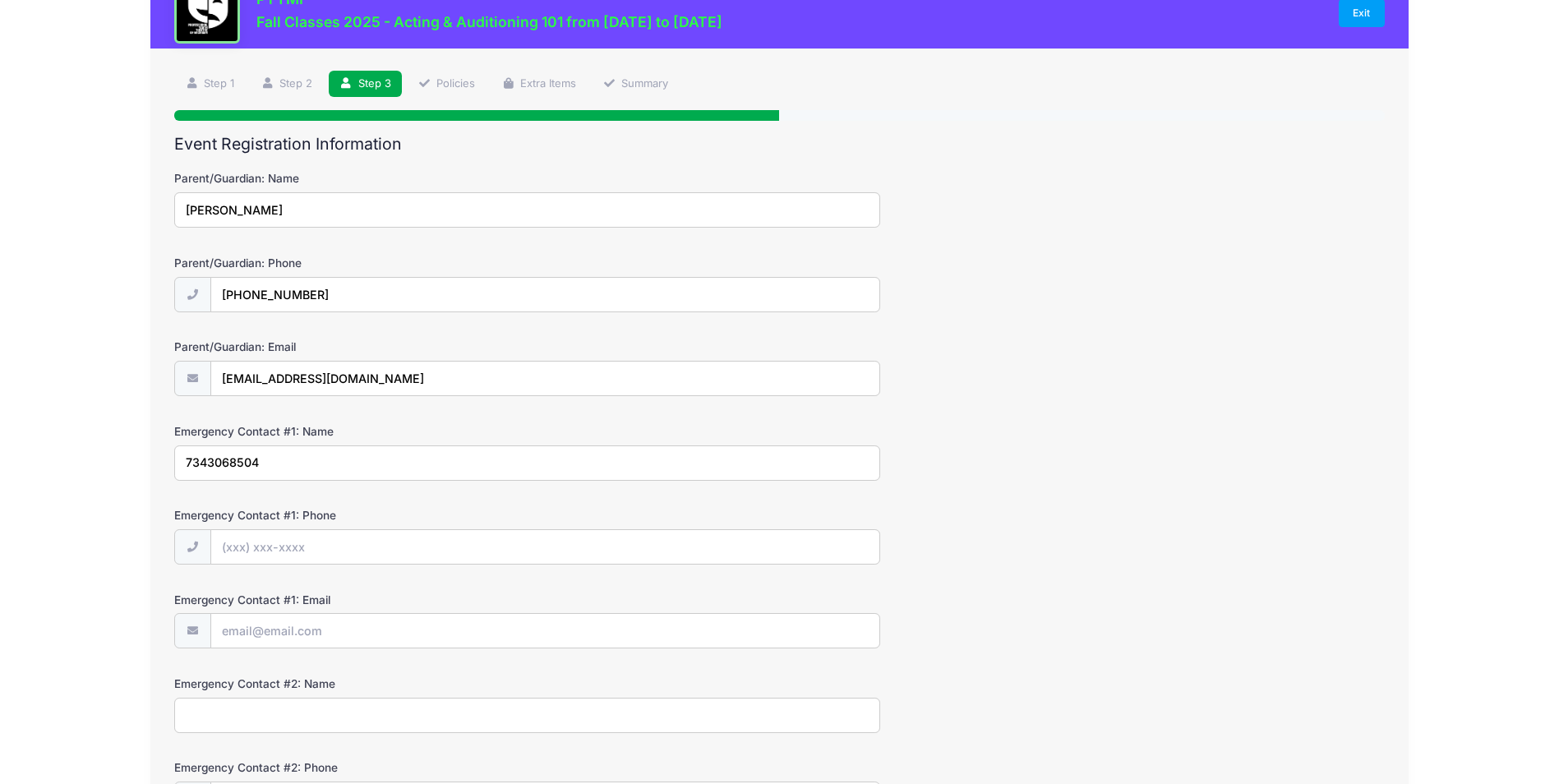
scroll to position [83, 0]
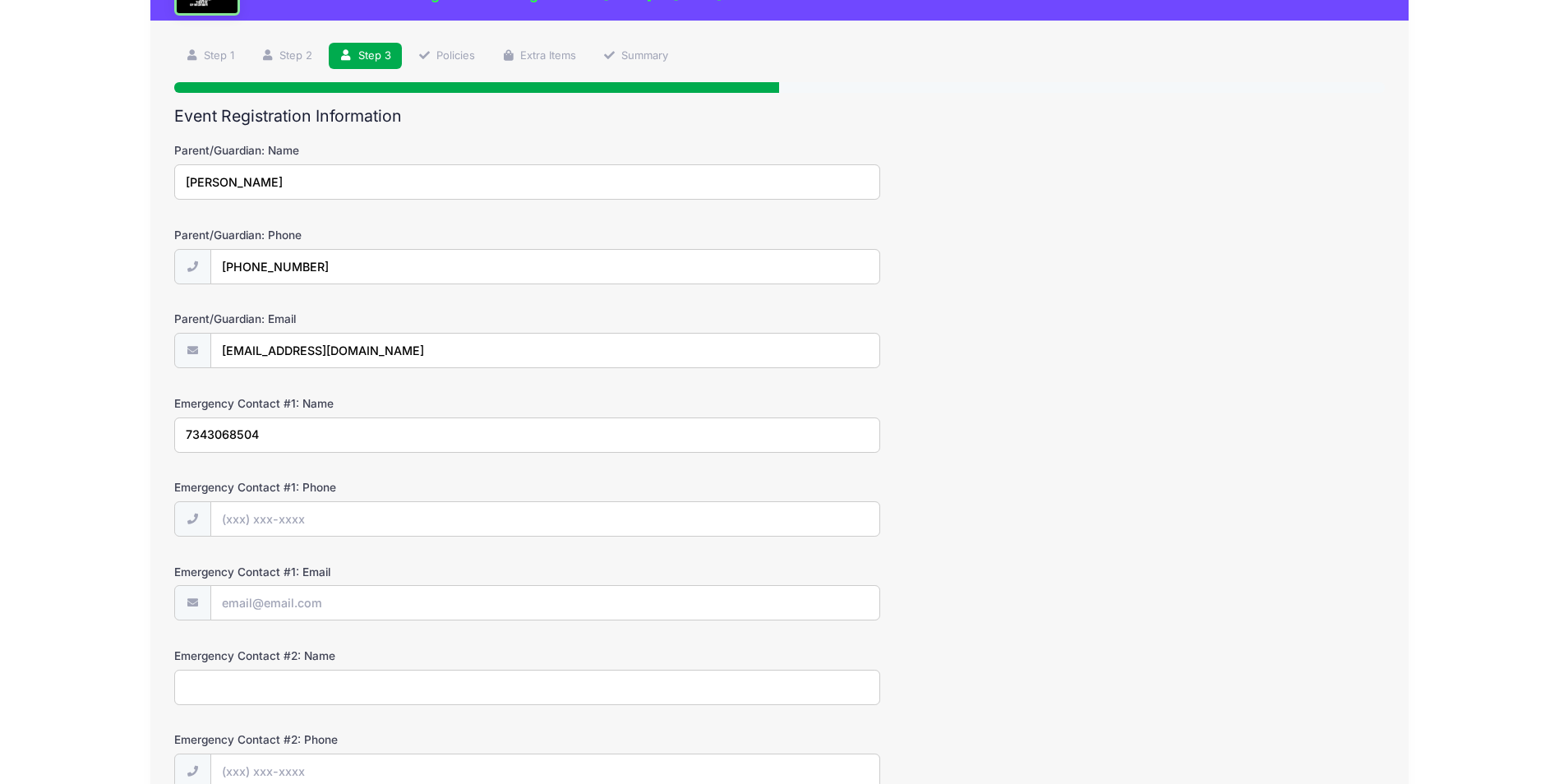
type input "7343068504"
click at [252, 524] on input "Emergency Contact #1: Phone" at bounding box center [545, 519] width 669 height 35
type input "[PHONE_NUMBER]"
click at [272, 431] on input "7343068504" at bounding box center [528, 435] width 706 height 35
type input "7"
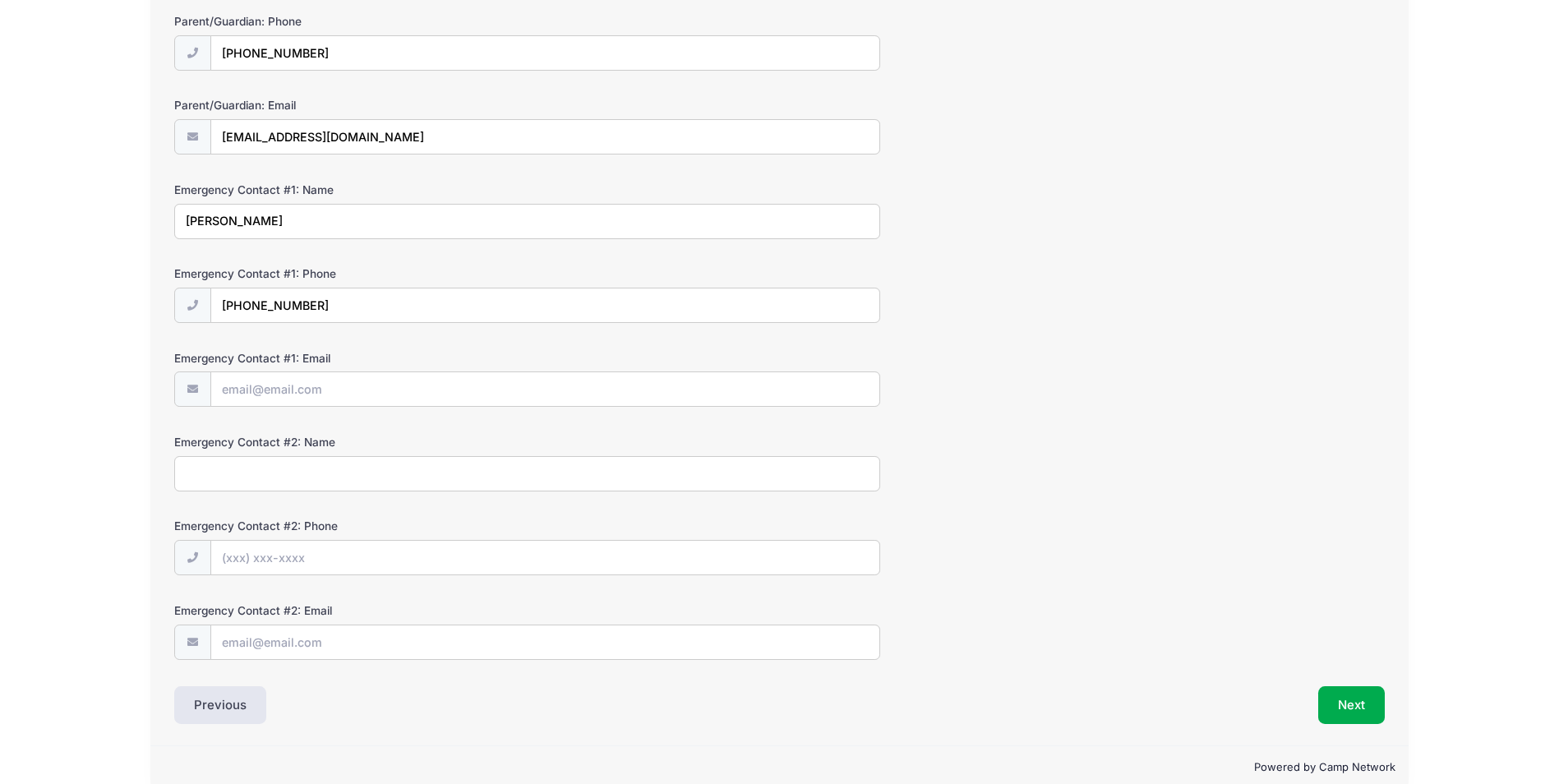
scroll to position [322, 0]
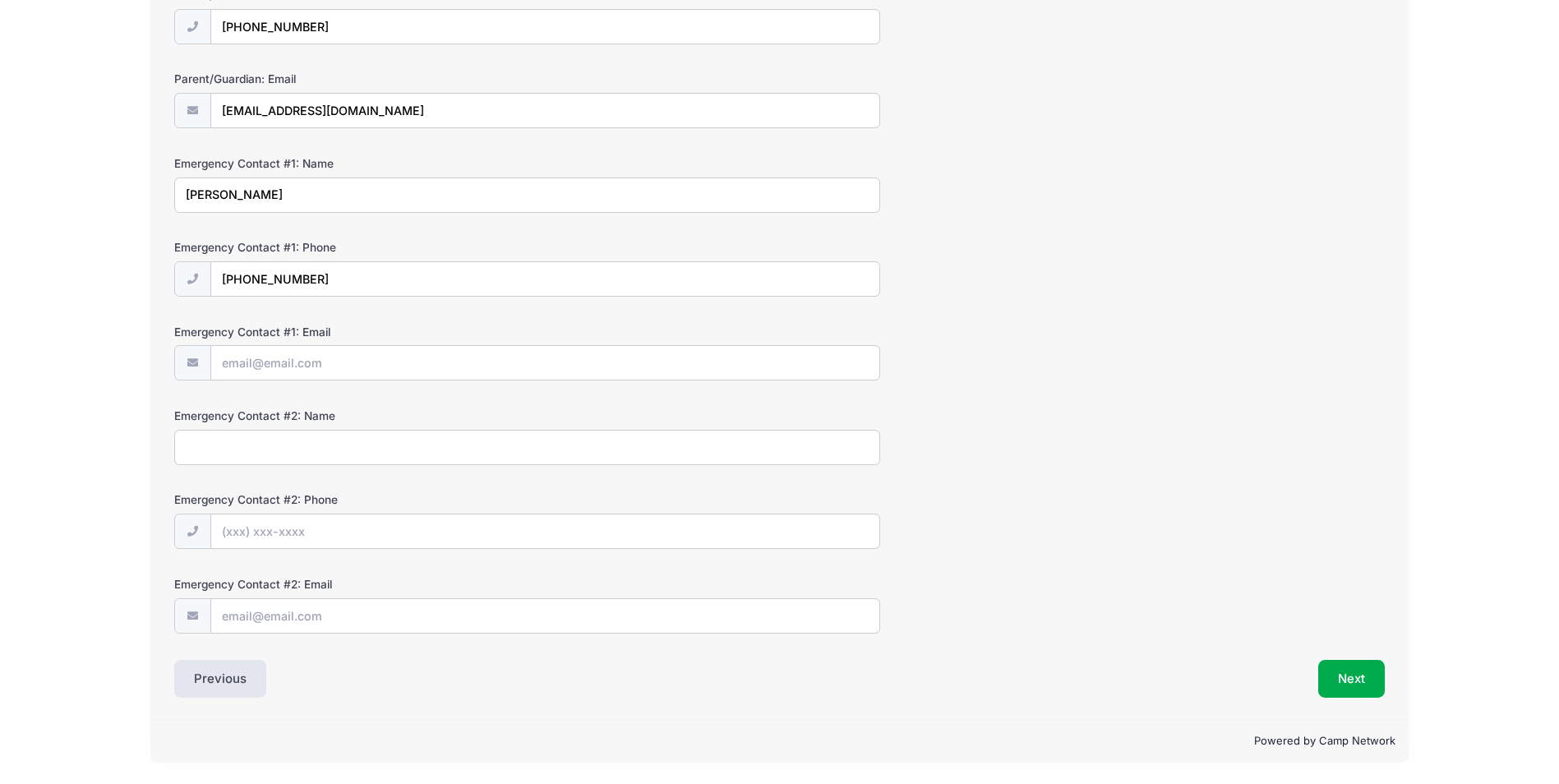
type input "[PERSON_NAME]"
click at [211, 453] on input "Emergency Contact #2: Name" at bounding box center [528, 447] width 706 height 35
type input "Kapil"
click at [244, 528] on input "Emergency Contact #2: Phone" at bounding box center [545, 532] width 669 height 35
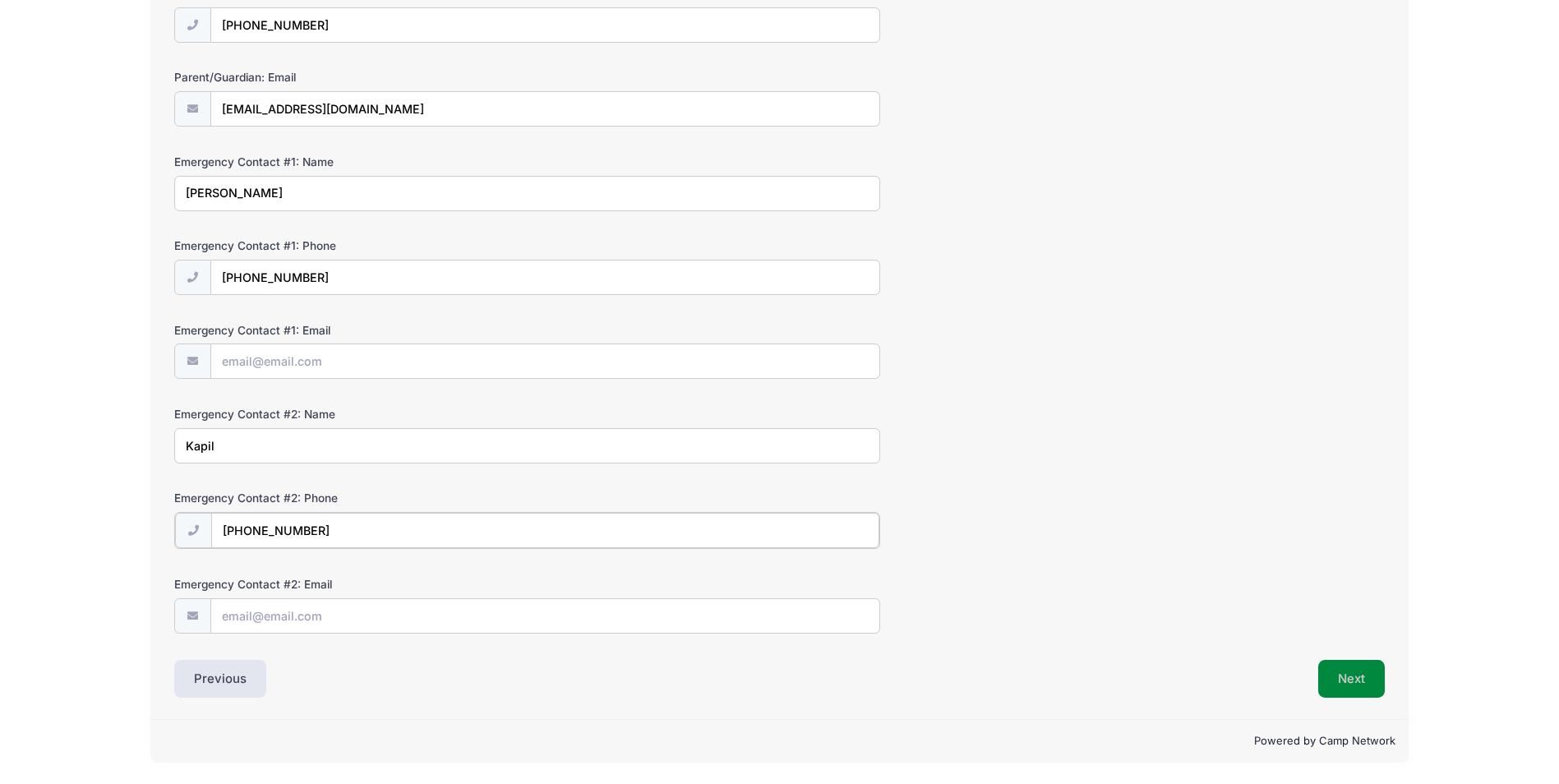
type input "[PHONE_NUMBER]"
click at [1353, 676] on button "Next" at bounding box center [1352, 679] width 66 height 38
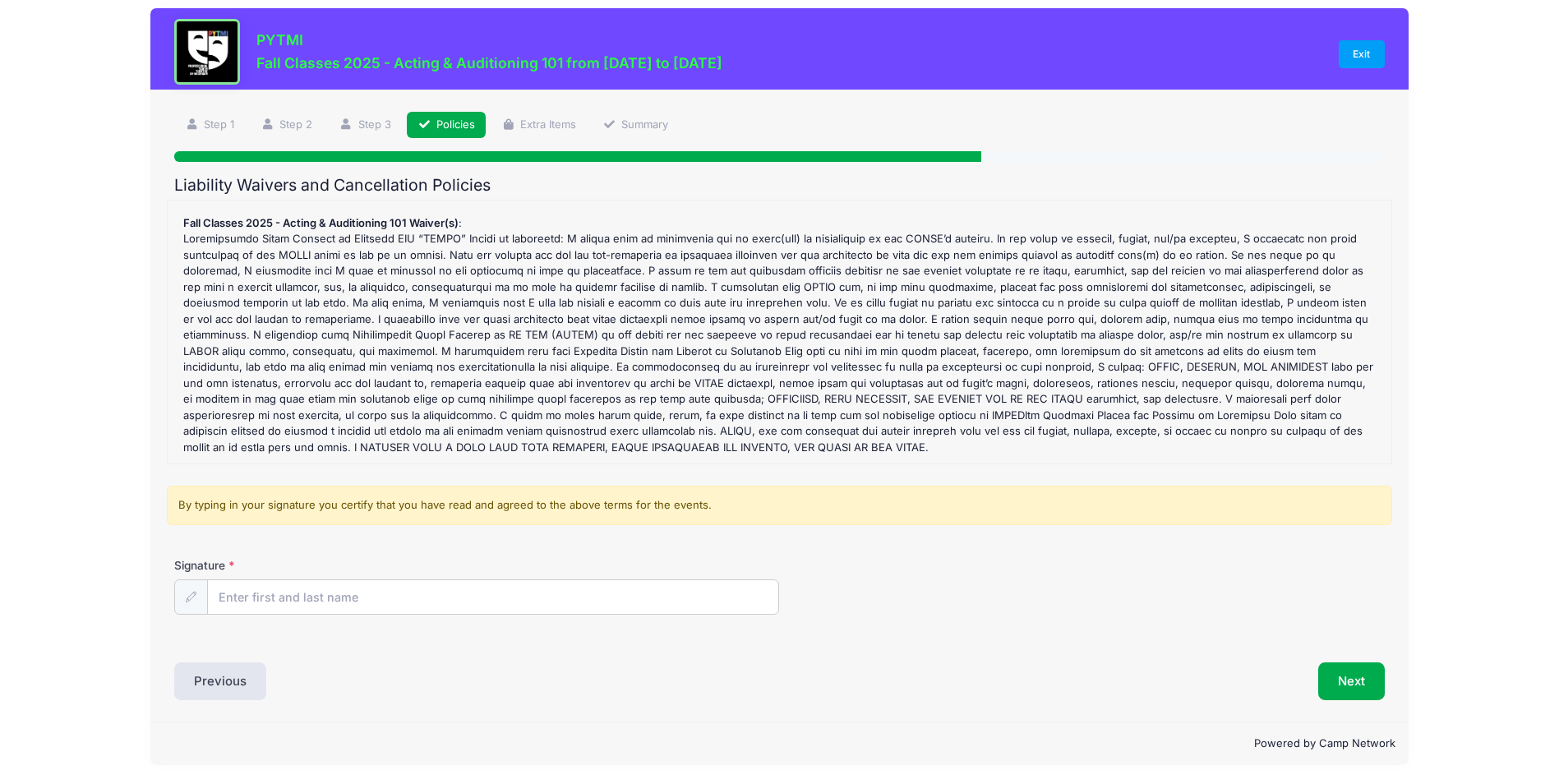
scroll to position [15, 0]
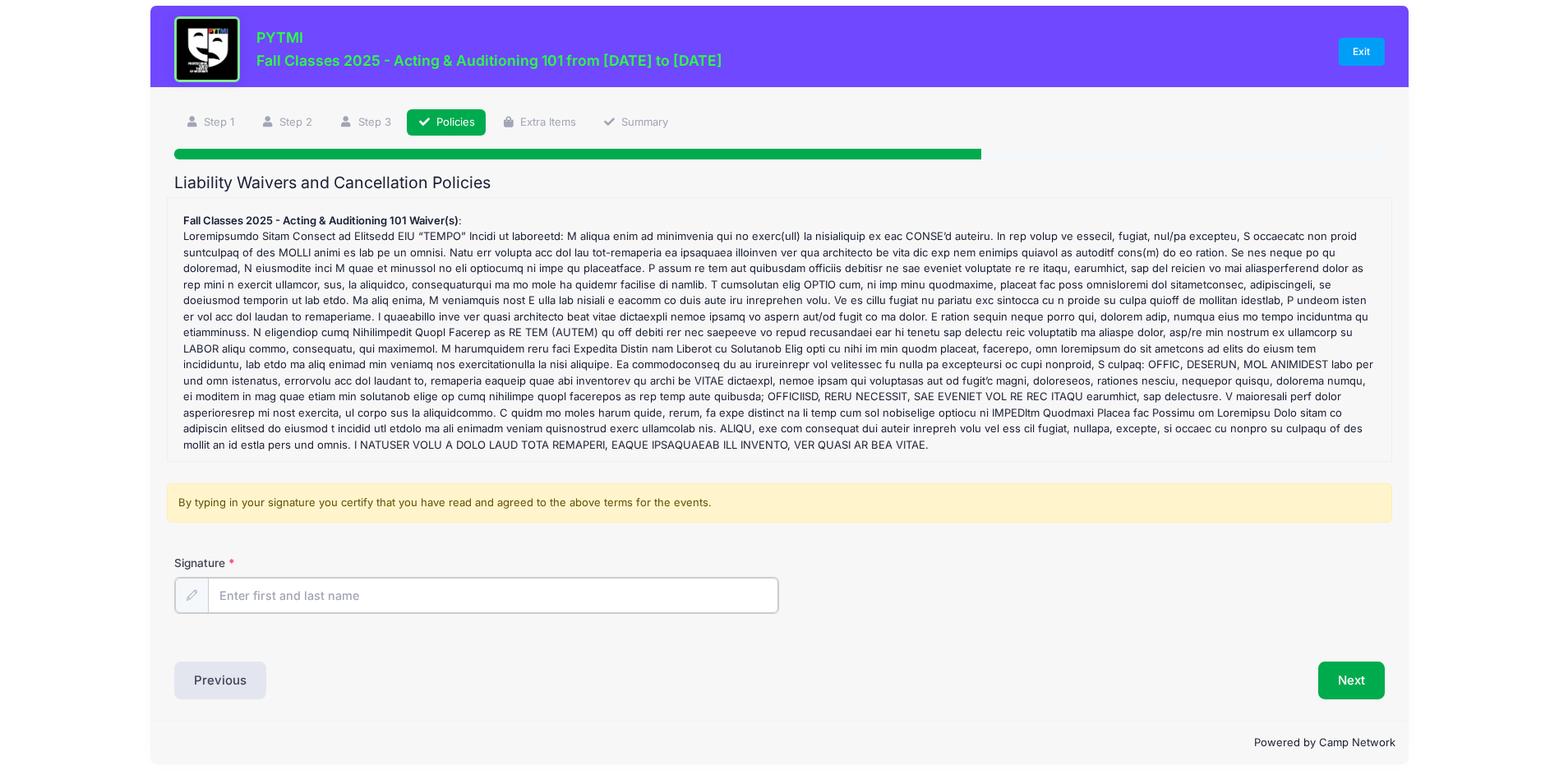
click at [270, 593] on input "Signature" at bounding box center [493, 595] width 571 height 35
type input "n"
click at [187, 597] on icon at bounding box center [191, 594] width 10 height 10
drag, startPoint x: 233, startPoint y: 609, endPoint x: 238, endPoint y: 588, distance: 21.6
click at [239, 588] on input "Signature" at bounding box center [493, 595] width 571 height 35
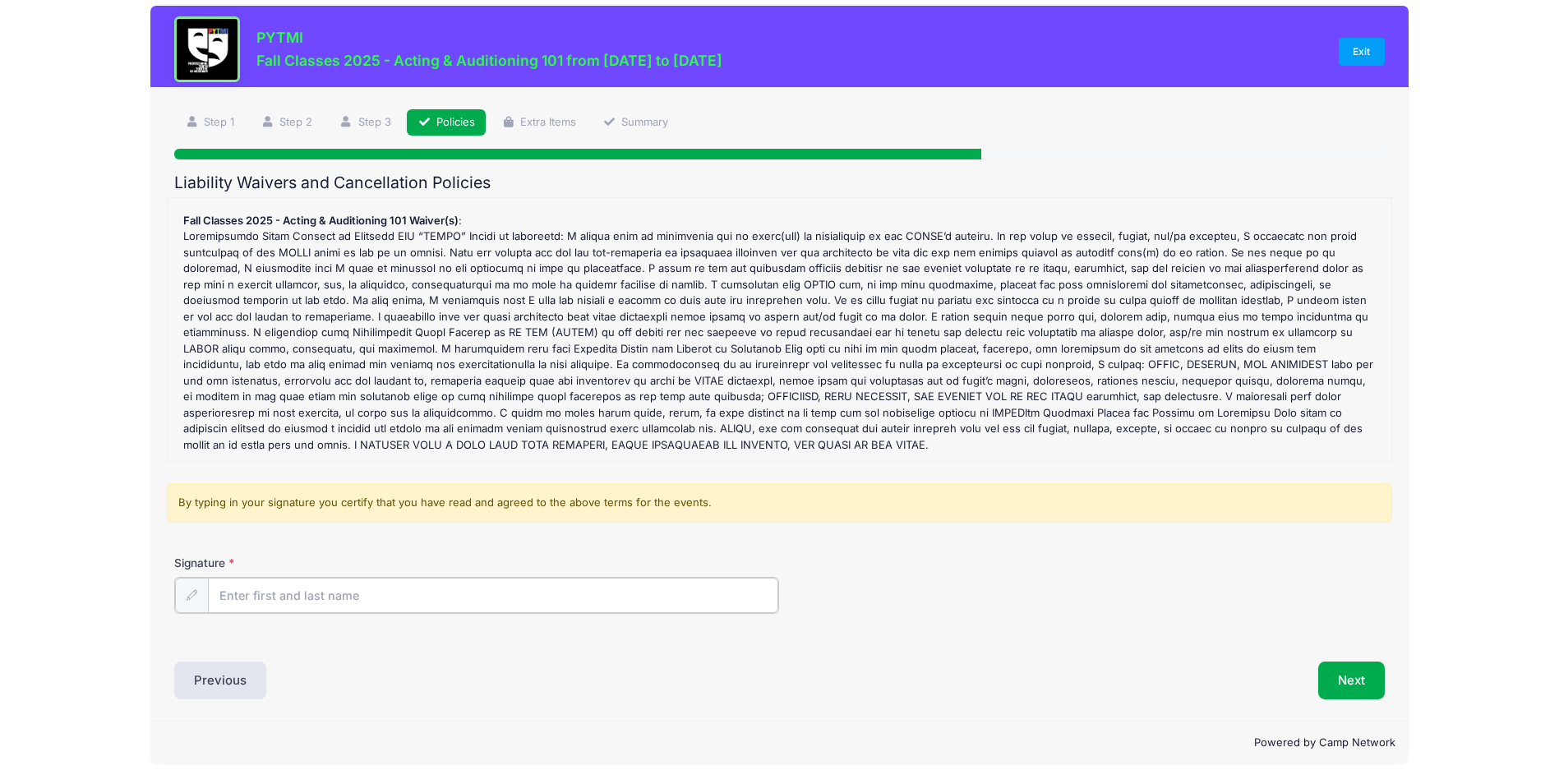
click at [229, 597] on input "Signature" at bounding box center [493, 595] width 571 height 35
type input "n"
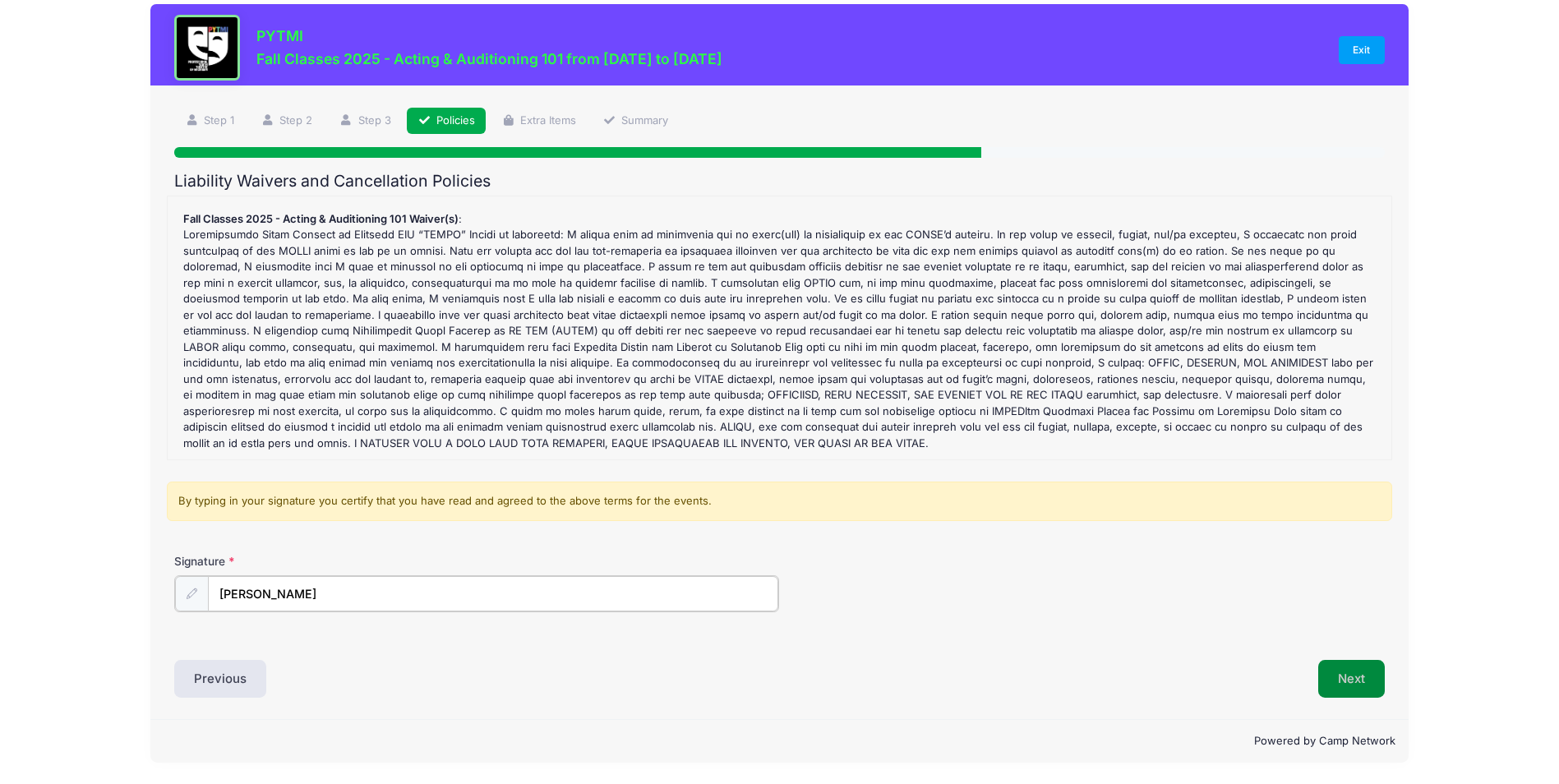
type input "[PERSON_NAME]"
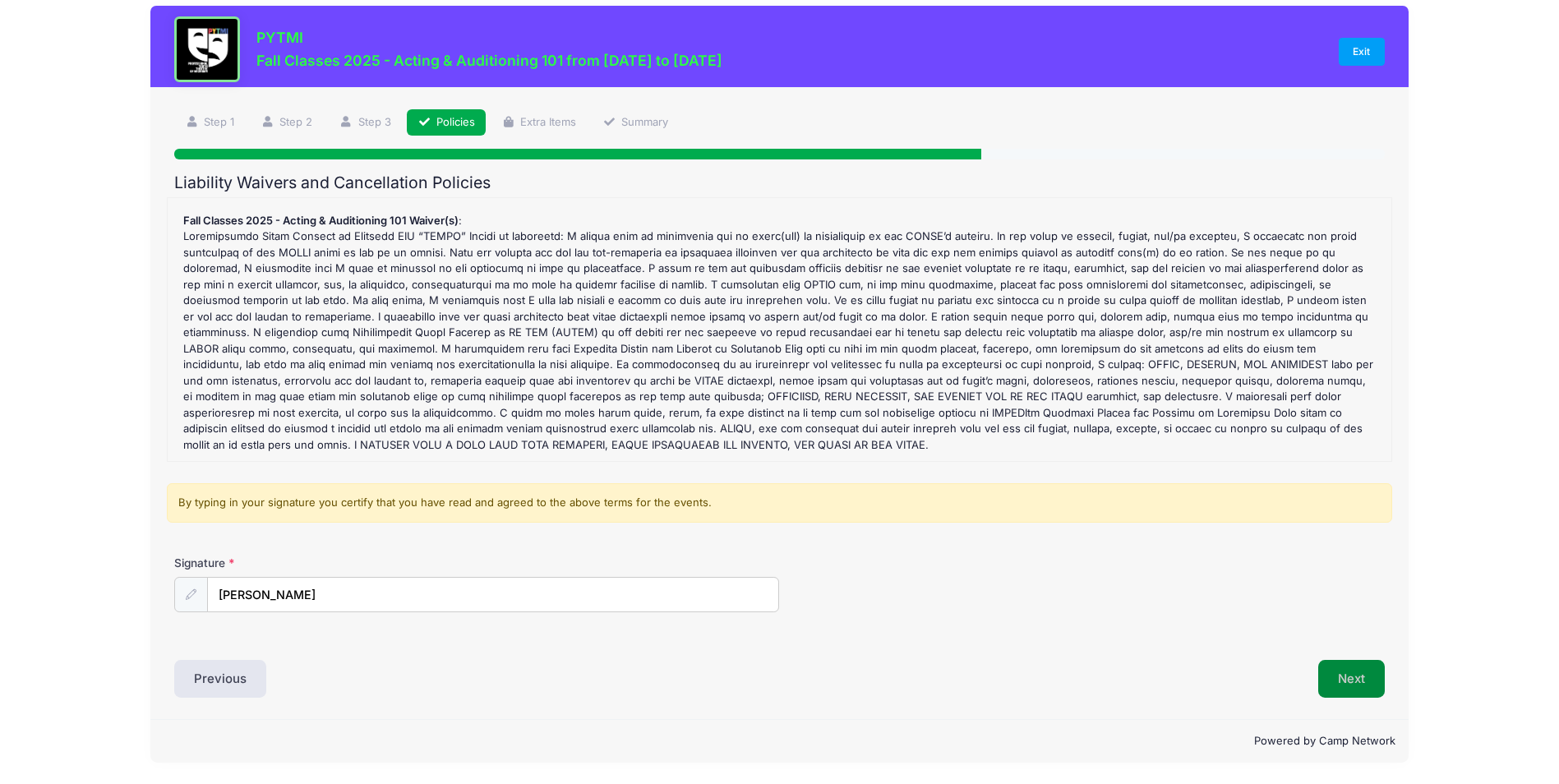
scroll to position [15, 0]
click at [1343, 681] on button "Next" at bounding box center [1352, 679] width 66 height 38
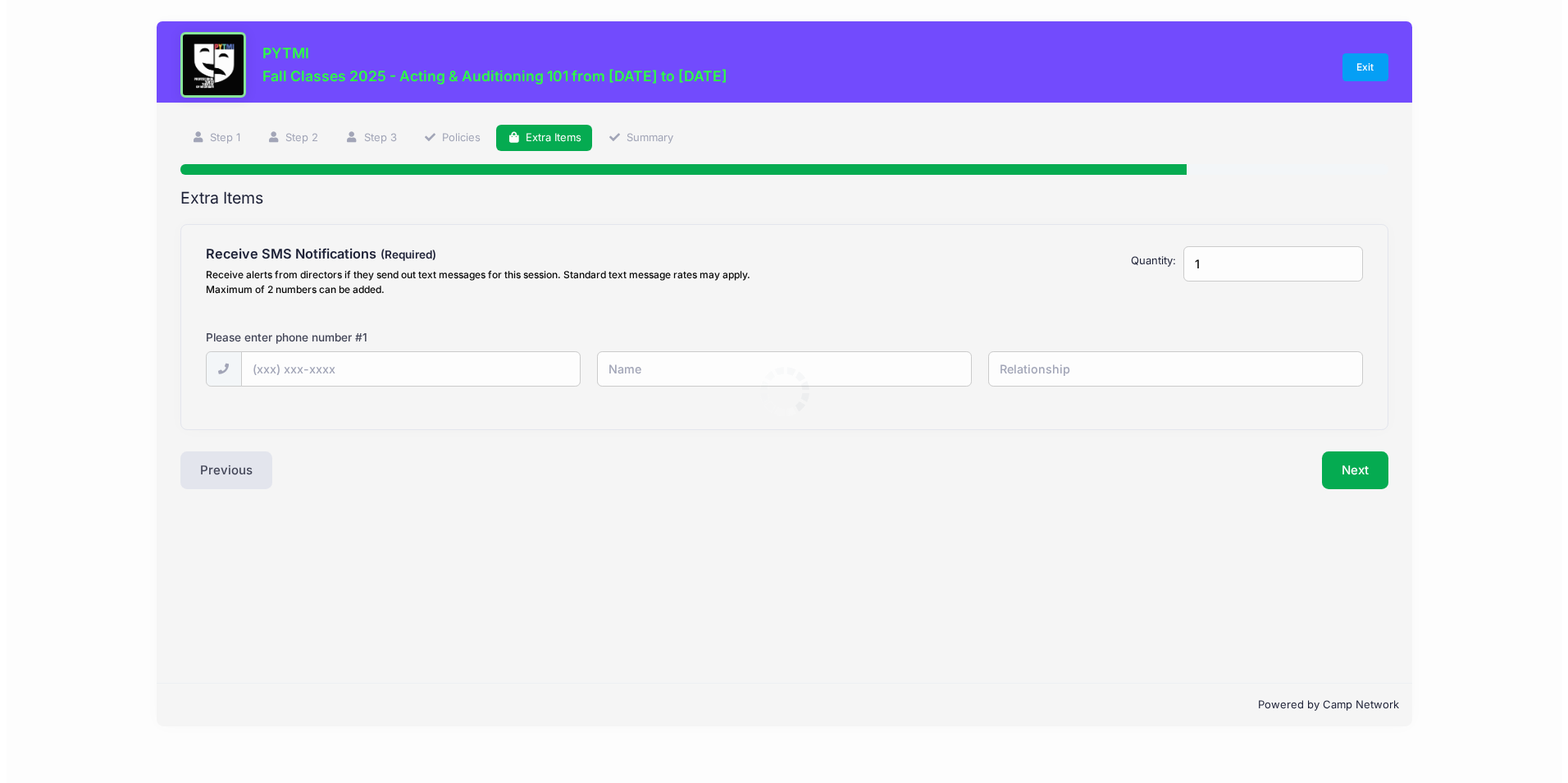
scroll to position [0, 0]
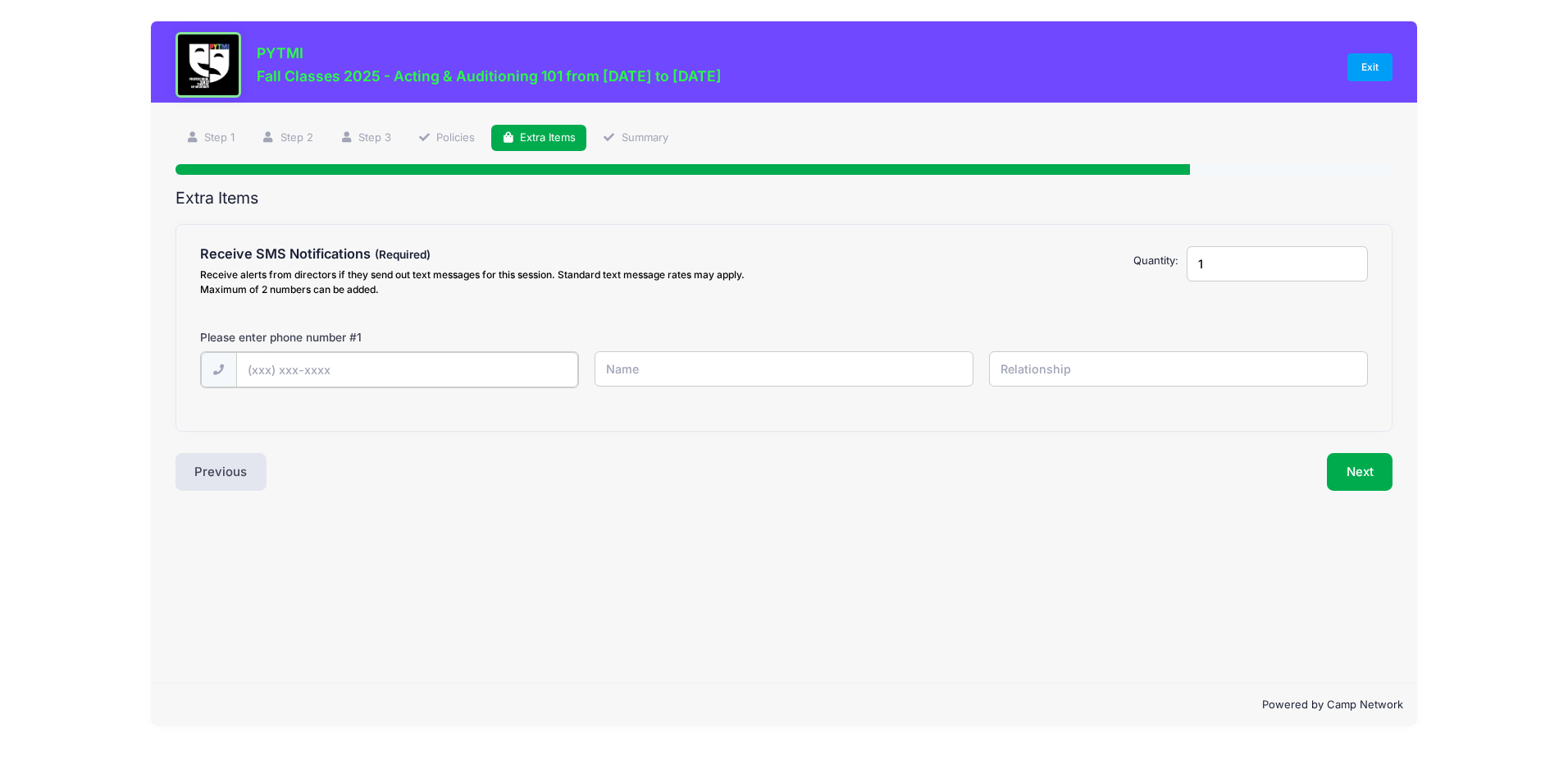
click at [261, 370] on input "text" at bounding box center [406, 369] width 342 height 35
type input "[PHONE_NUMBER]"
click at [635, 367] on input "text" at bounding box center [784, 369] width 379 height 35
type input "[PERSON_NAME]"
click at [1024, 372] on input "text" at bounding box center [1179, 369] width 379 height 35
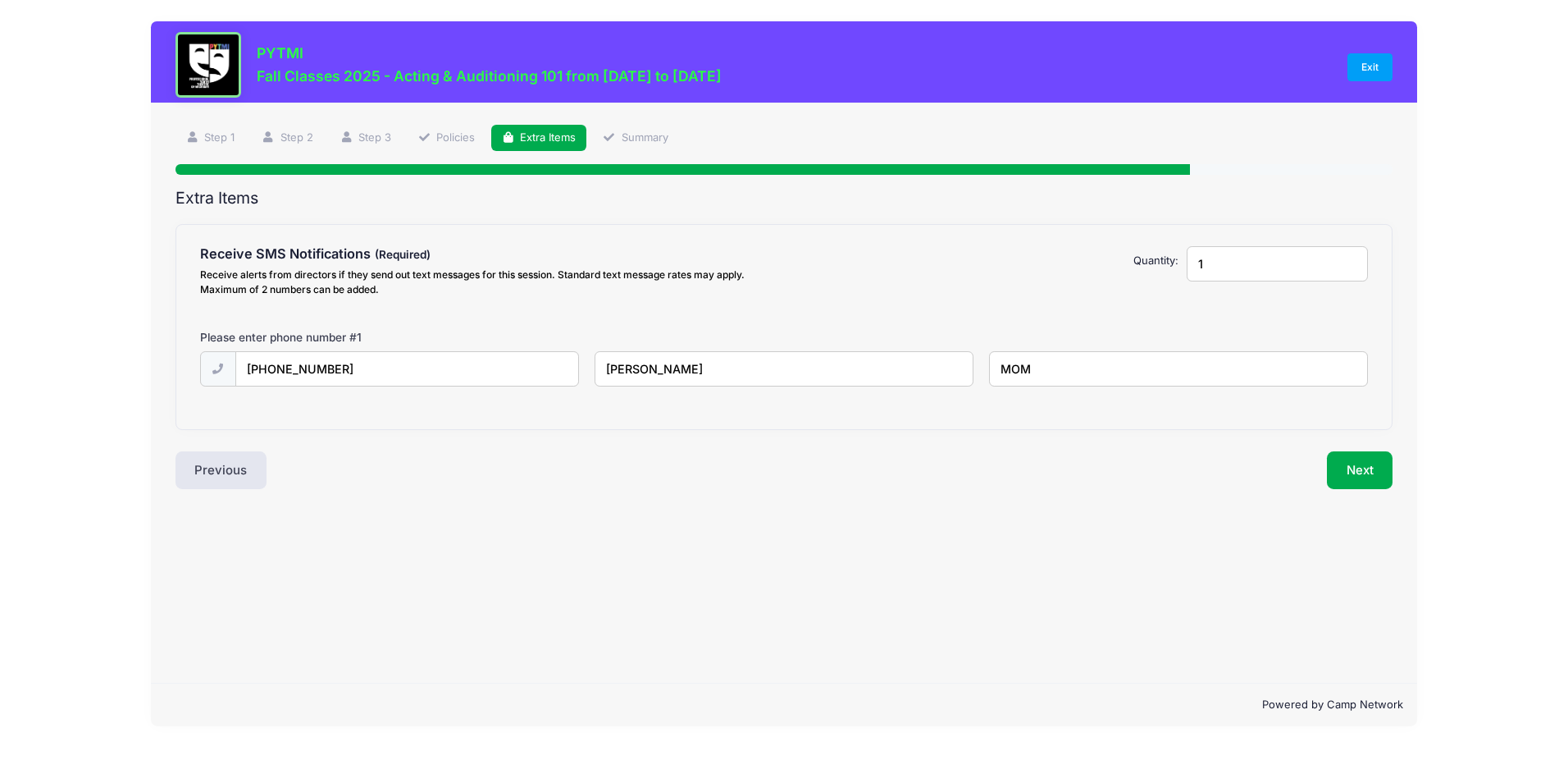
type input "MOM"
click at [688, 372] on input "[PERSON_NAME]" at bounding box center [784, 369] width 379 height 35
type input "[PERSON_NAME]"
click at [1341, 464] on button "Next" at bounding box center [1361, 470] width 66 height 38
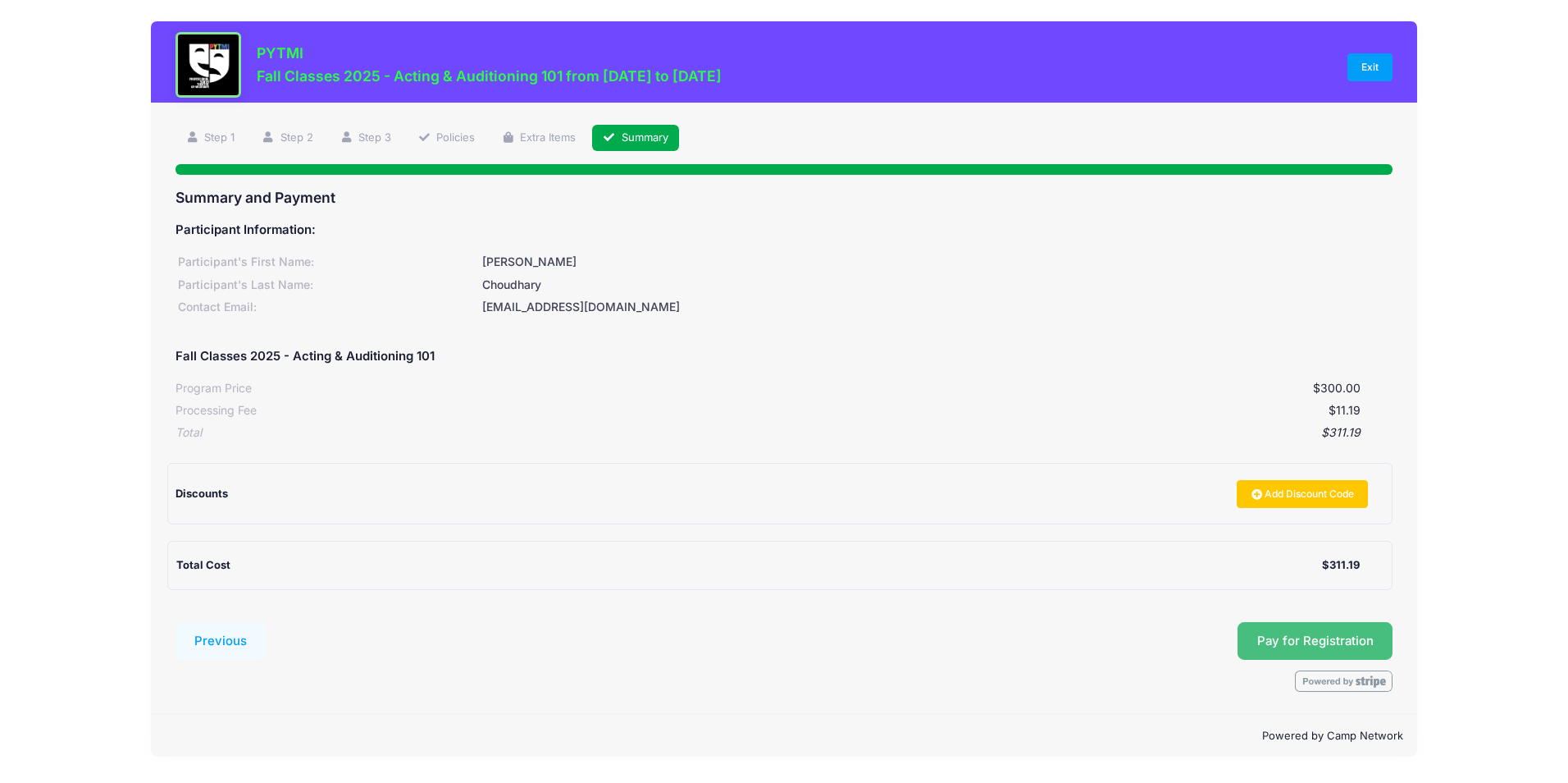
click at [1333, 639] on button "Pay for Registration" at bounding box center [1315, 641] width 155 height 38
